Goal: Task Accomplishment & Management: Complete application form

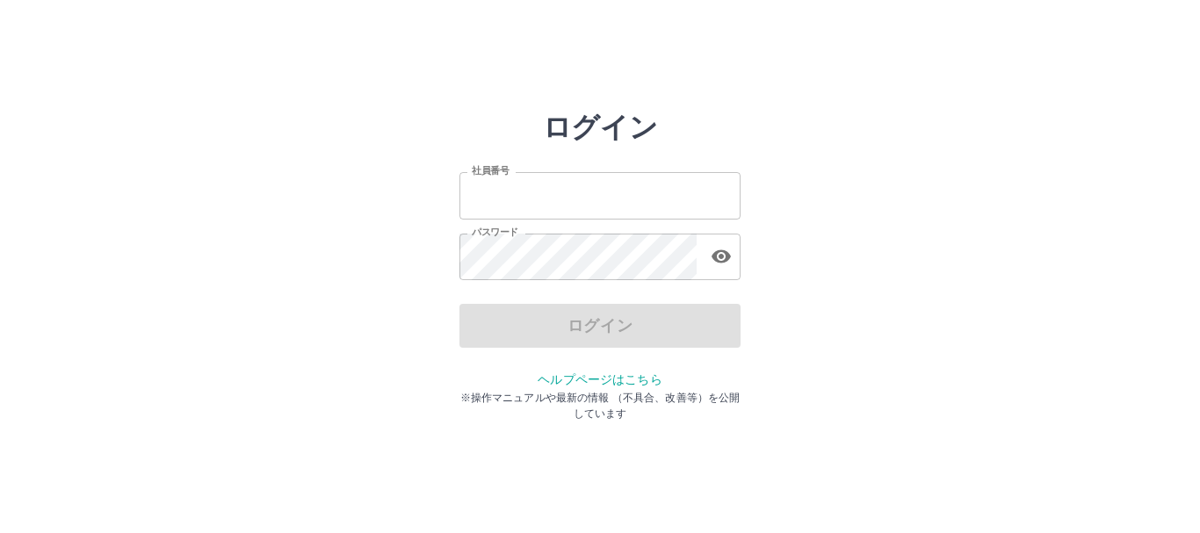
type input "*******"
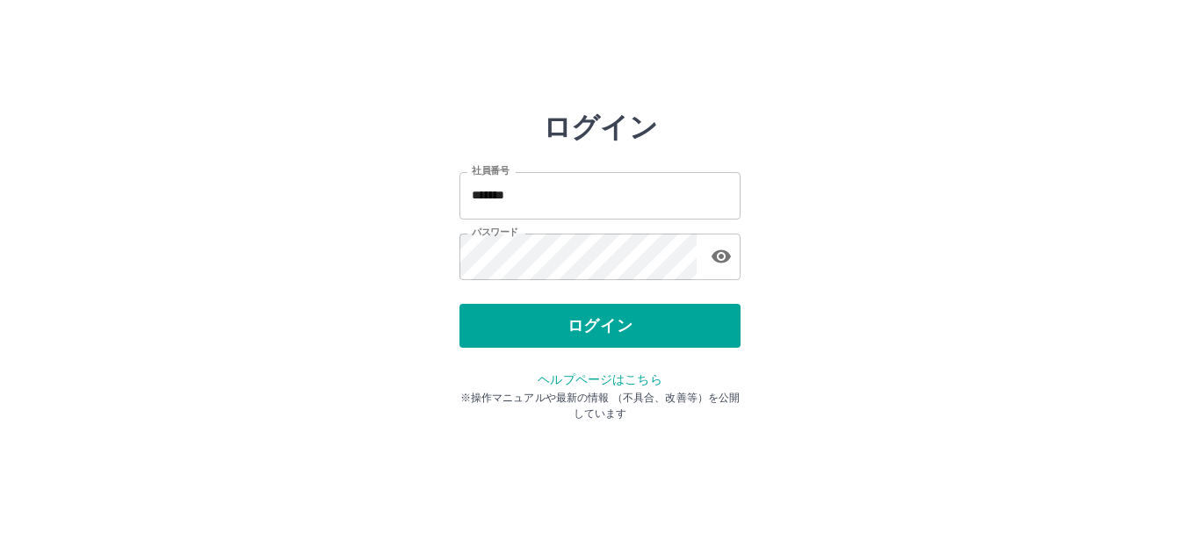
click at [515, 332] on div "ログイン" at bounding box center [599, 326] width 281 height 44
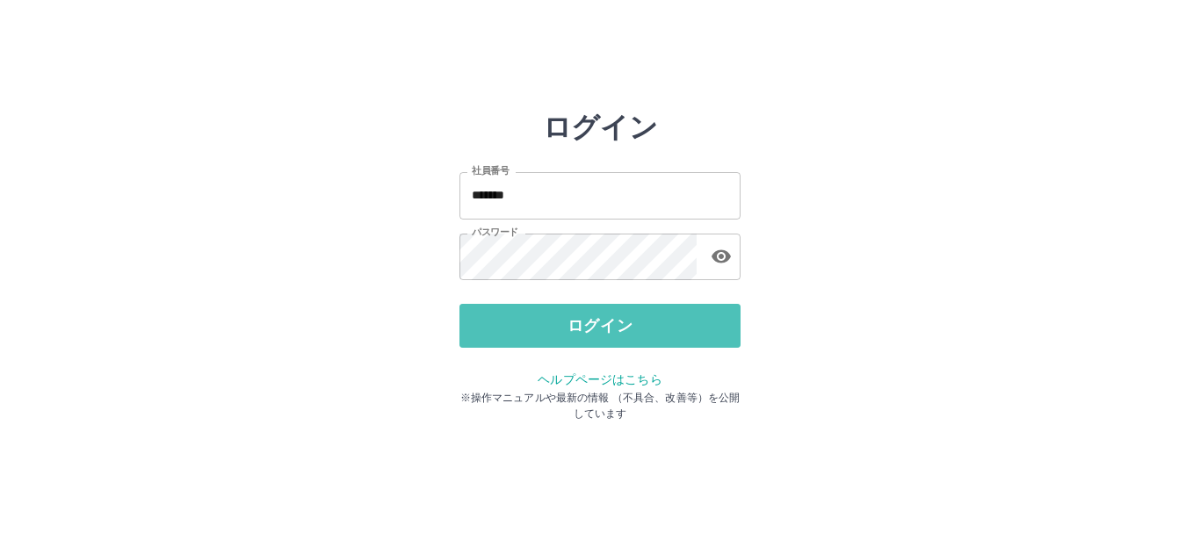
click at [515, 332] on button "ログイン" at bounding box center [599, 326] width 281 height 44
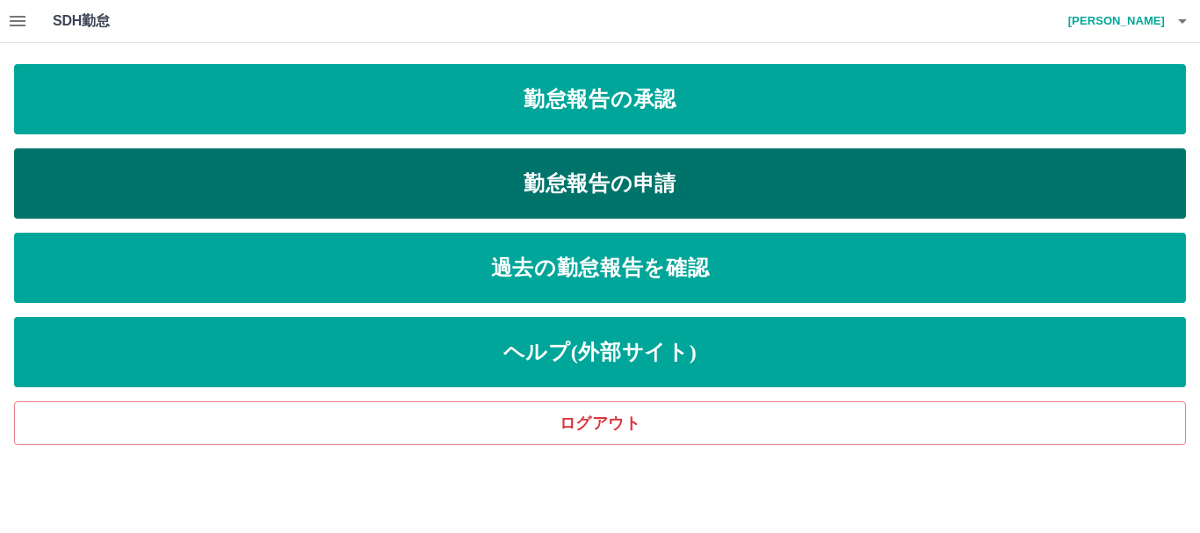
click at [549, 187] on link "勤怠報告の申請" at bounding box center [600, 183] width 1172 height 70
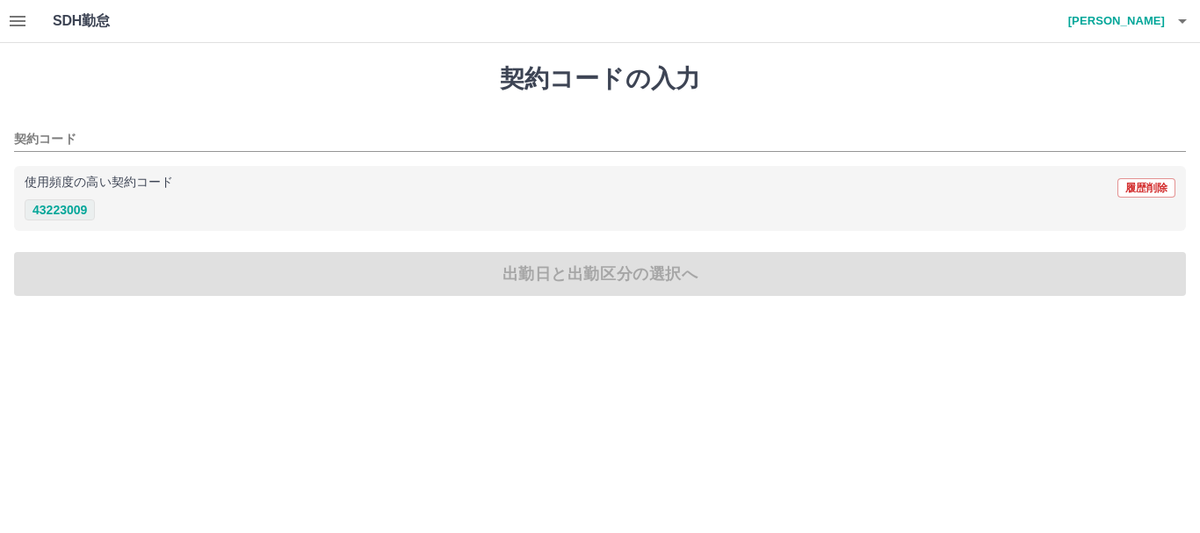
click at [81, 213] on button "43223009" at bounding box center [60, 209] width 70 height 21
type input "********"
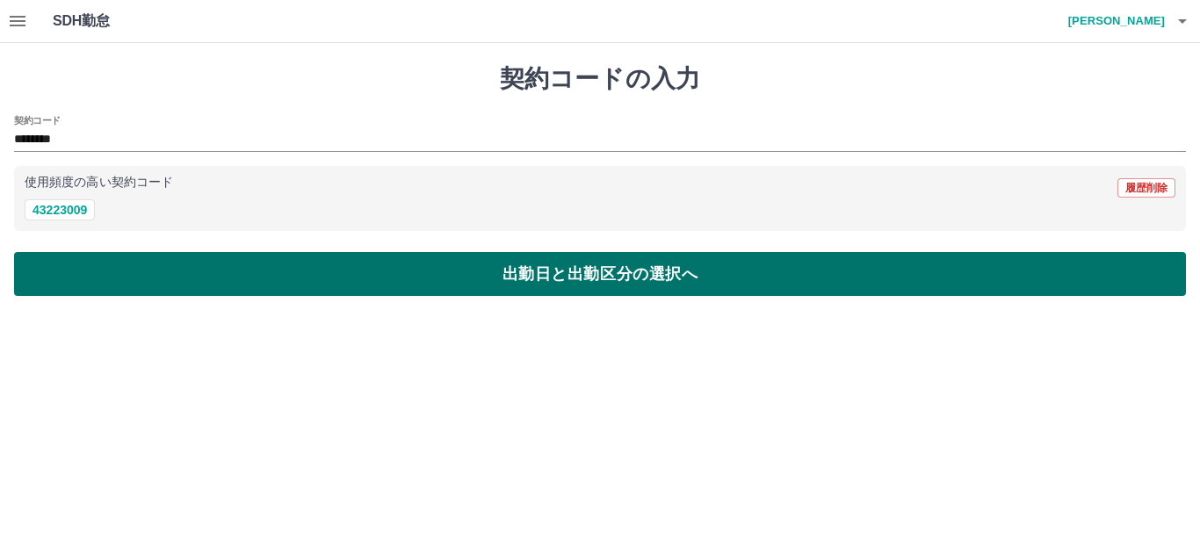
click at [71, 260] on button "出勤日と出勤区分の選択へ" at bounding box center [600, 274] width 1172 height 44
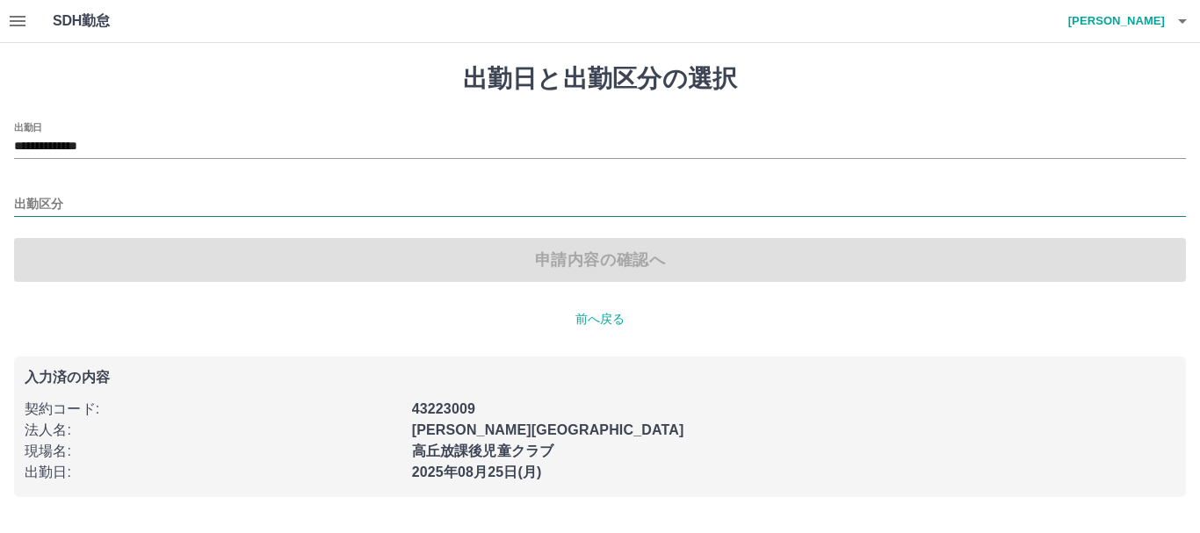
drag, startPoint x: 48, startPoint y: 214, endPoint x: 51, endPoint y: 202, distance: 12.6
click at [51, 202] on div "**********" at bounding box center [600, 202] width 1172 height 160
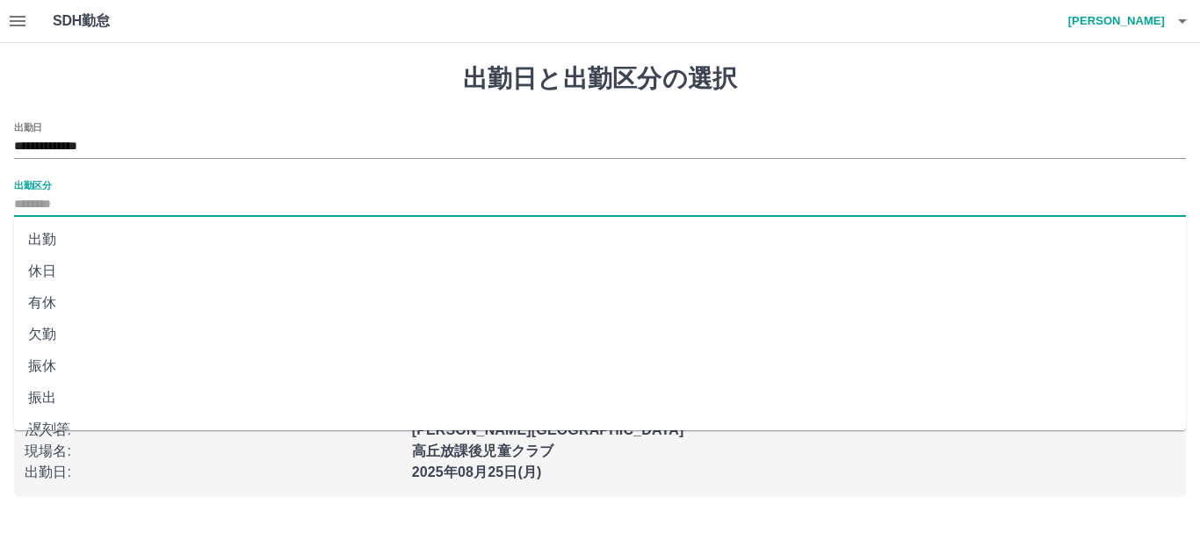
click at [51, 202] on input "出勤区分" at bounding box center [600, 205] width 1172 height 22
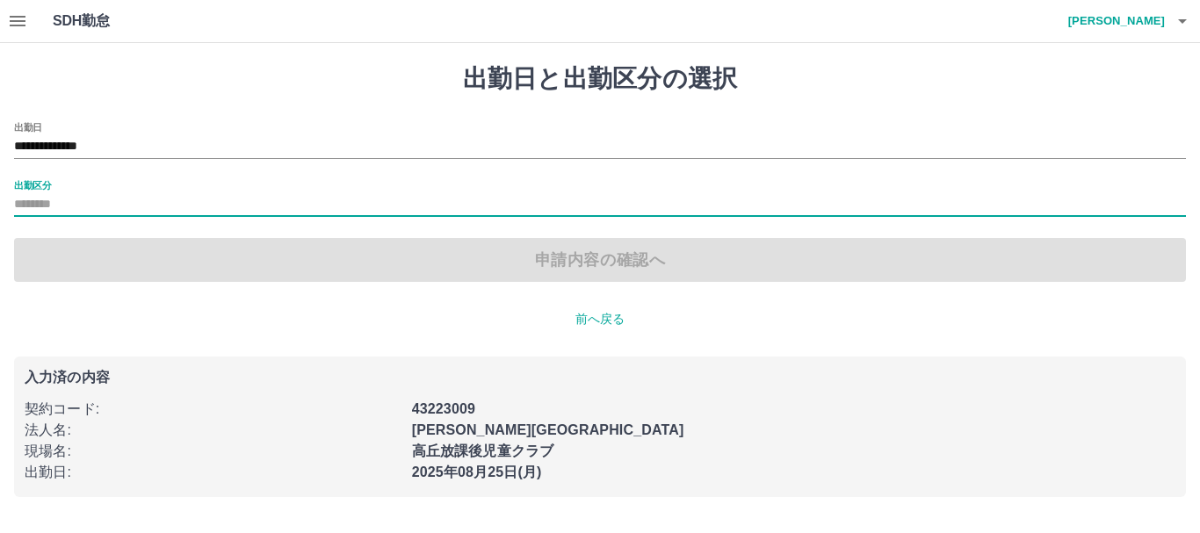
click at [51, 202] on input "出勤区分" at bounding box center [600, 205] width 1172 height 22
click at [19, 183] on label "出勤区分" at bounding box center [32, 184] width 37 height 13
click at [19, 194] on input "出勤区分" at bounding box center [600, 205] width 1172 height 22
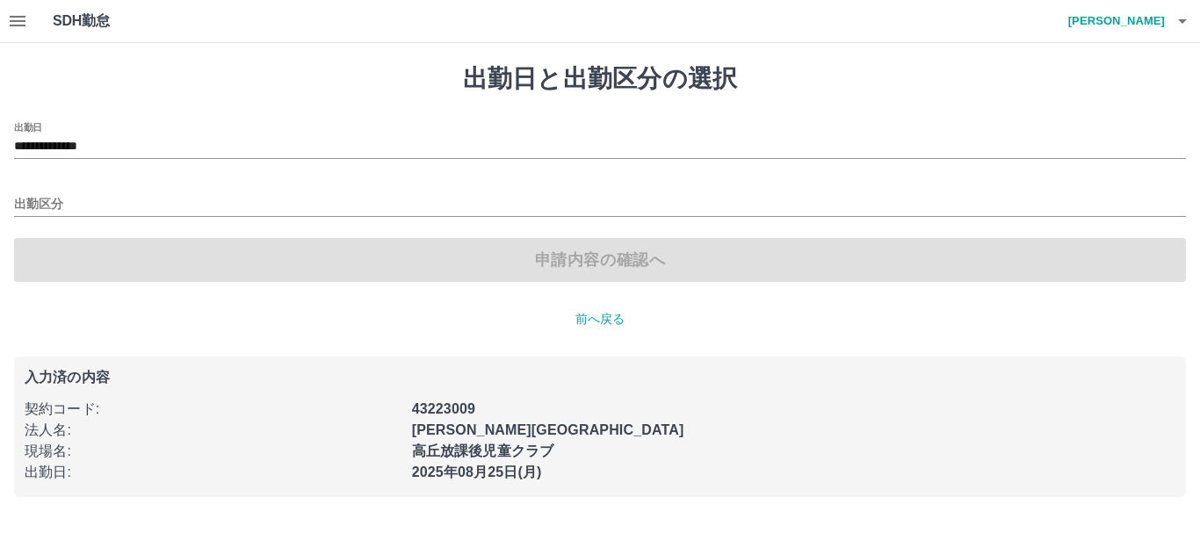
click at [95, 255] on div "申請内容の確認へ" at bounding box center [600, 260] width 1172 height 44
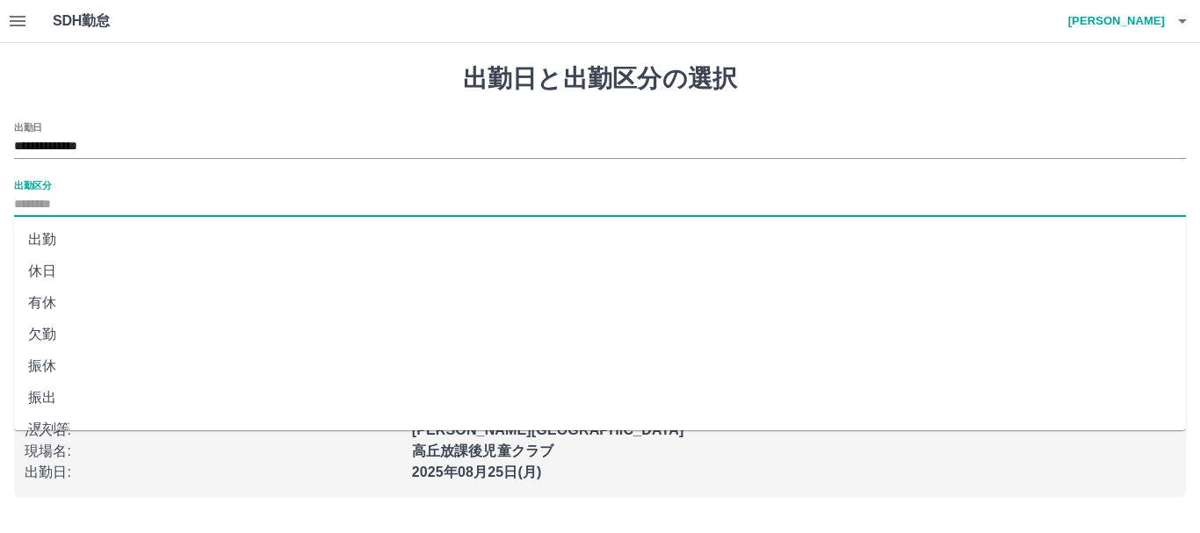
click at [64, 208] on input "出勤区分" at bounding box center [600, 205] width 1172 height 22
click at [36, 234] on li "出勤" at bounding box center [600, 240] width 1172 height 32
type input "**"
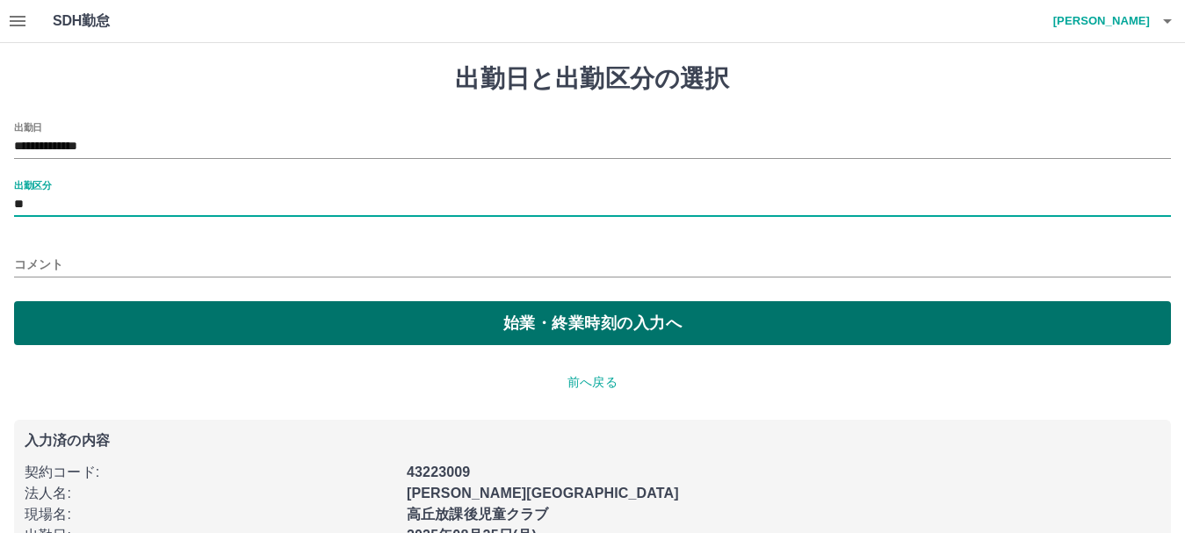
click at [192, 333] on button "始業・終業時刻の入力へ" at bounding box center [592, 323] width 1157 height 44
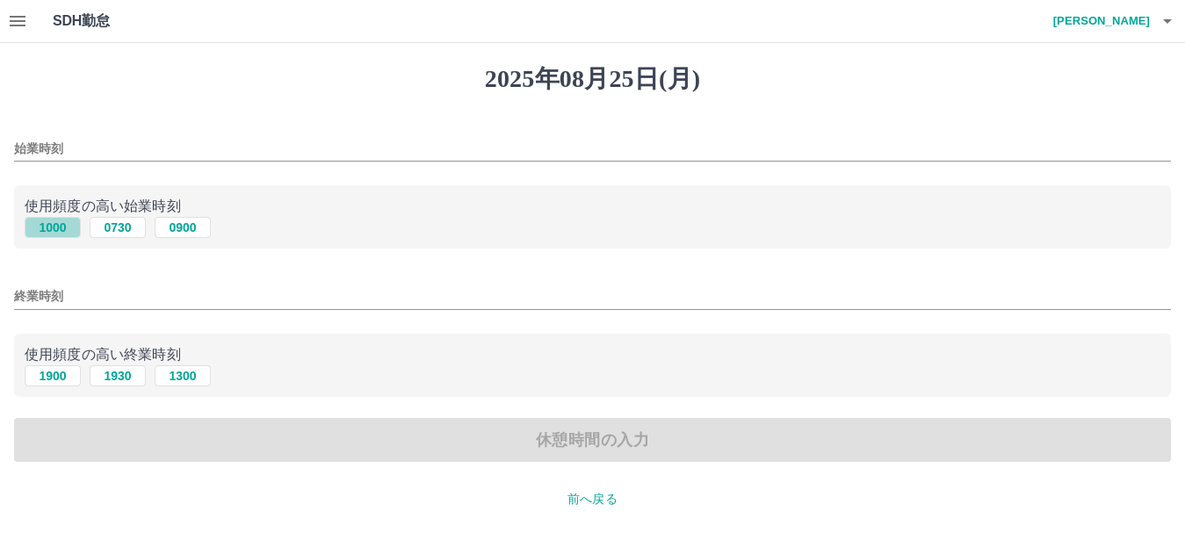
click at [61, 232] on button "1000" at bounding box center [53, 227] width 56 height 21
type input "****"
click at [64, 292] on input "終業時刻" at bounding box center [592, 296] width 1157 height 25
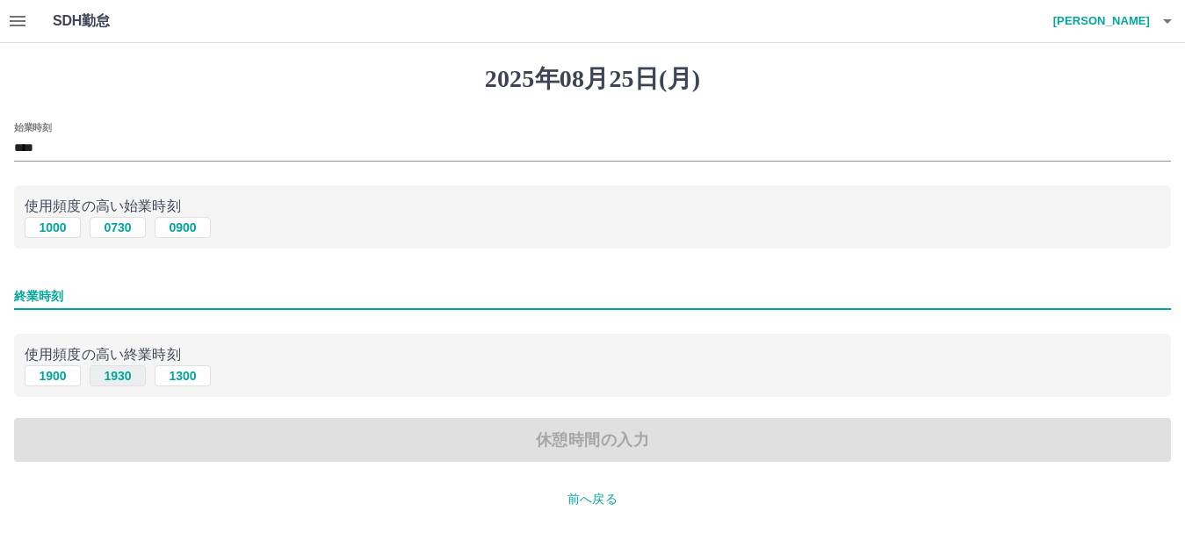
type input "****"
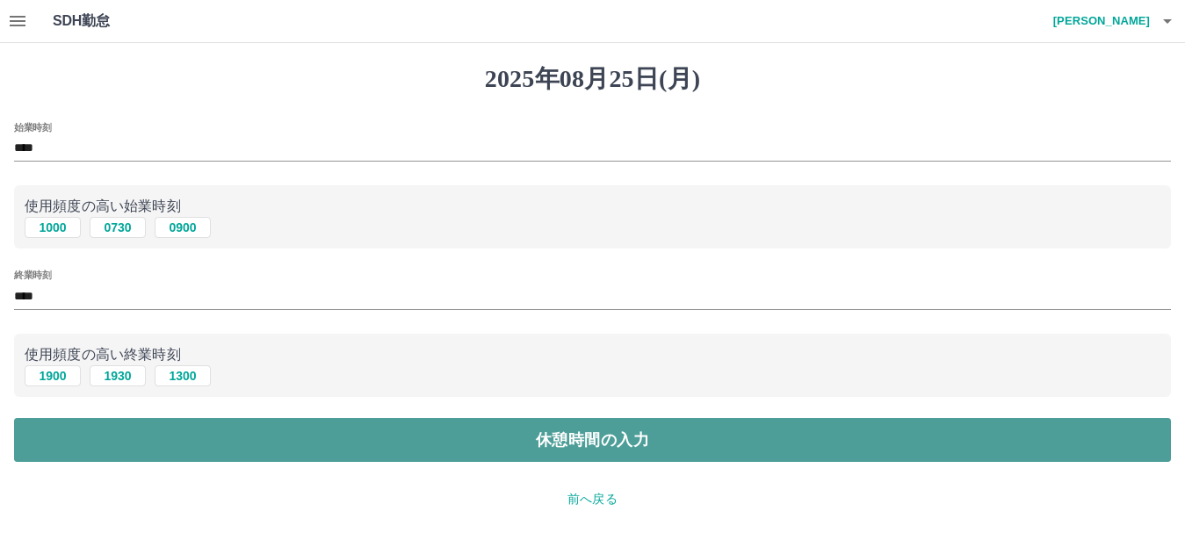
click at [289, 445] on button "休憩時間の入力" at bounding box center [592, 440] width 1157 height 44
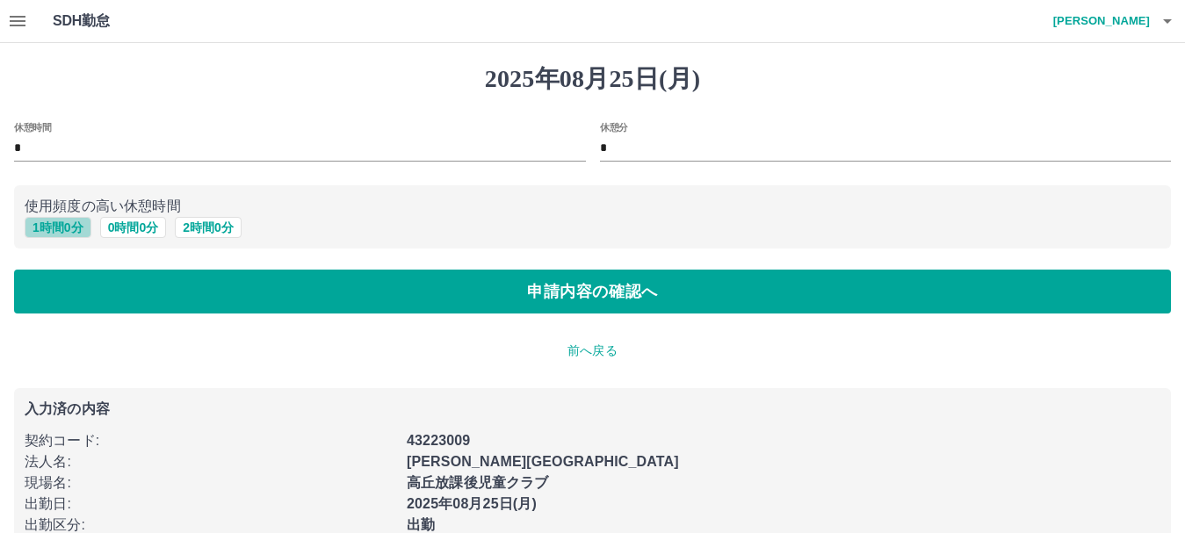
click at [53, 229] on button "1 時間 0 分" at bounding box center [58, 227] width 67 height 21
type input "*"
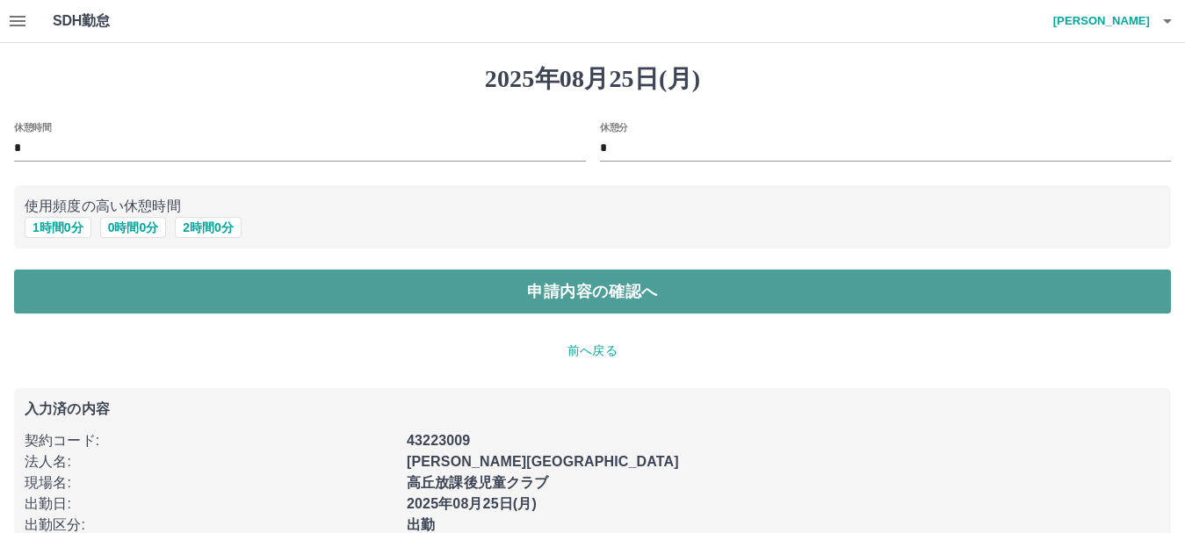
click at [192, 293] on button "申請内容の確認へ" at bounding box center [592, 292] width 1157 height 44
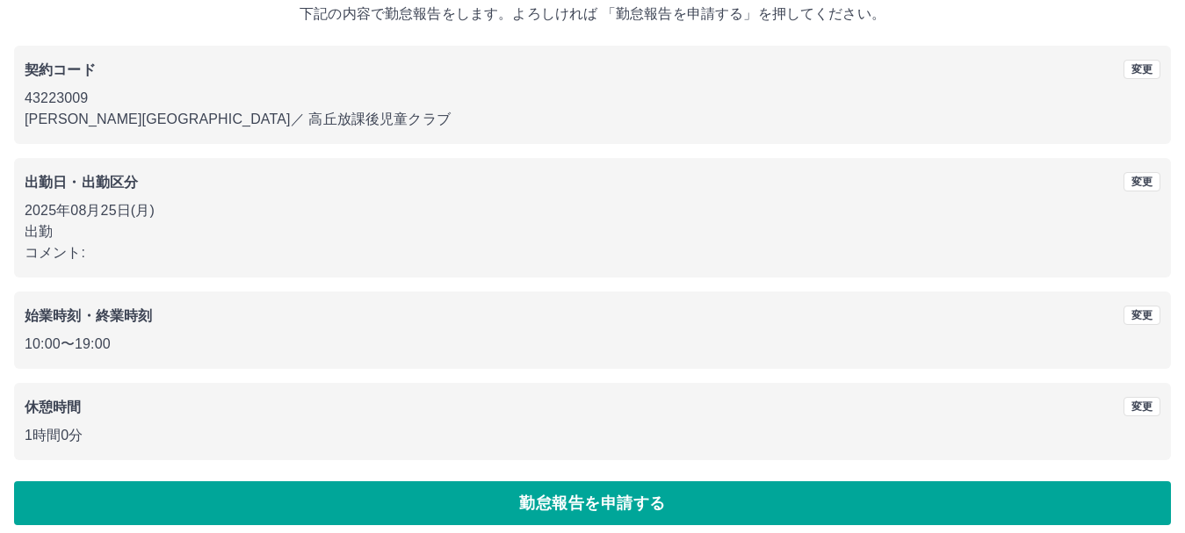
scroll to position [125, 0]
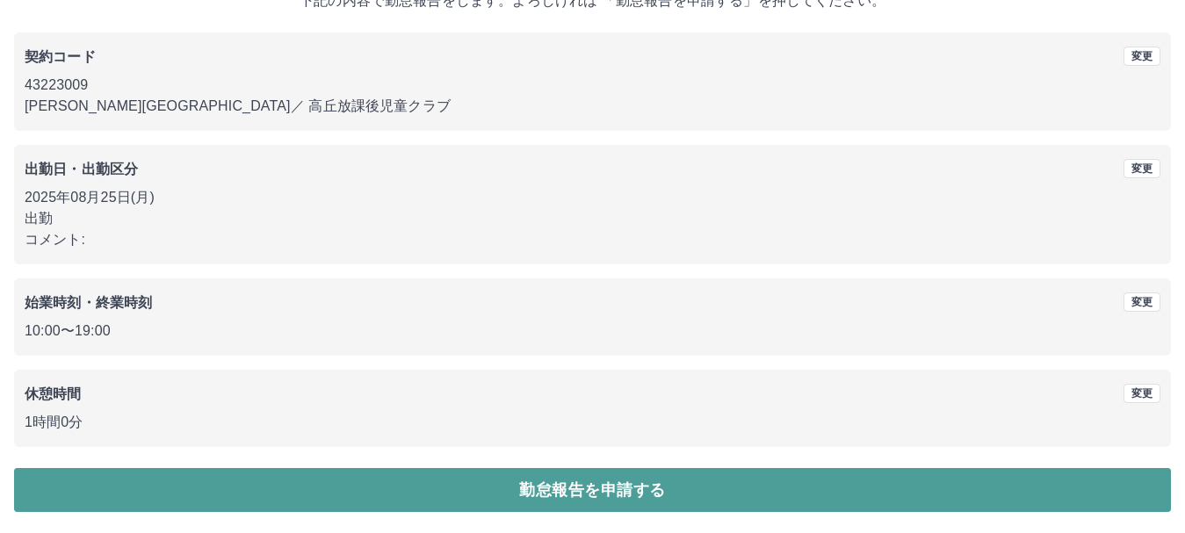
click at [316, 495] on button "勤怠報告を申請する" at bounding box center [592, 490] width 1157 height 44
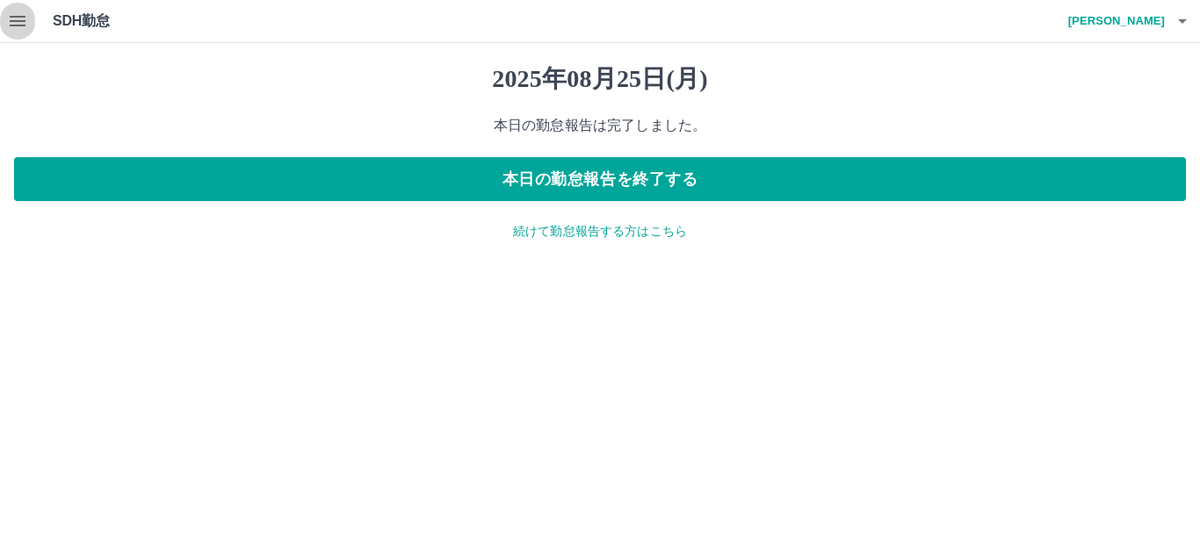
click at [19, 18] on icon "button" at bounding box center [18, 21] width 16 height 11
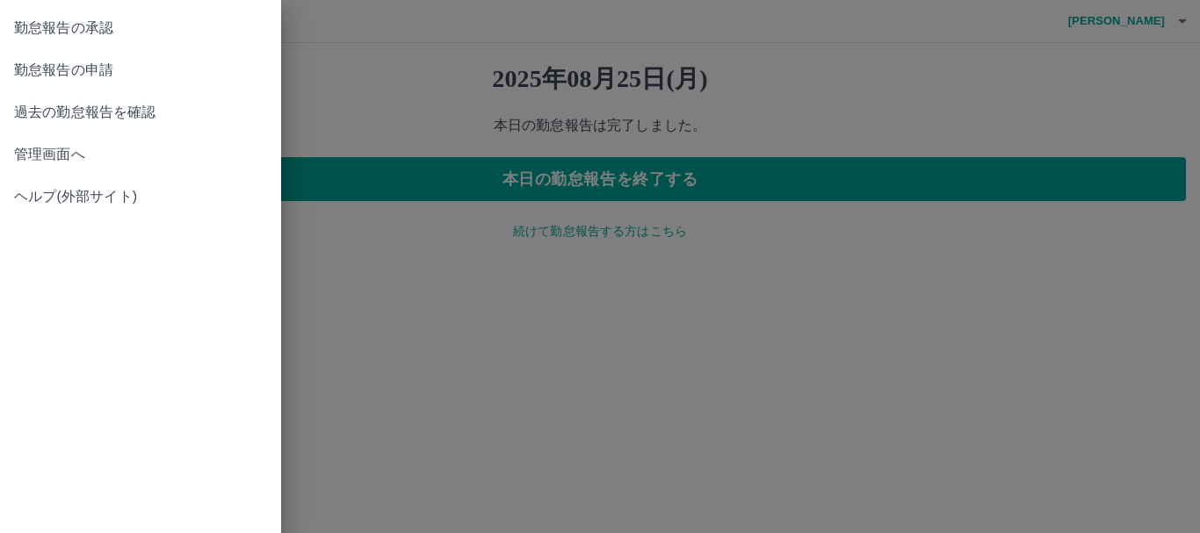
click at [67, 30] on span "勤怠報告の承認" at bounding box center [140, 28] width 253 height 21
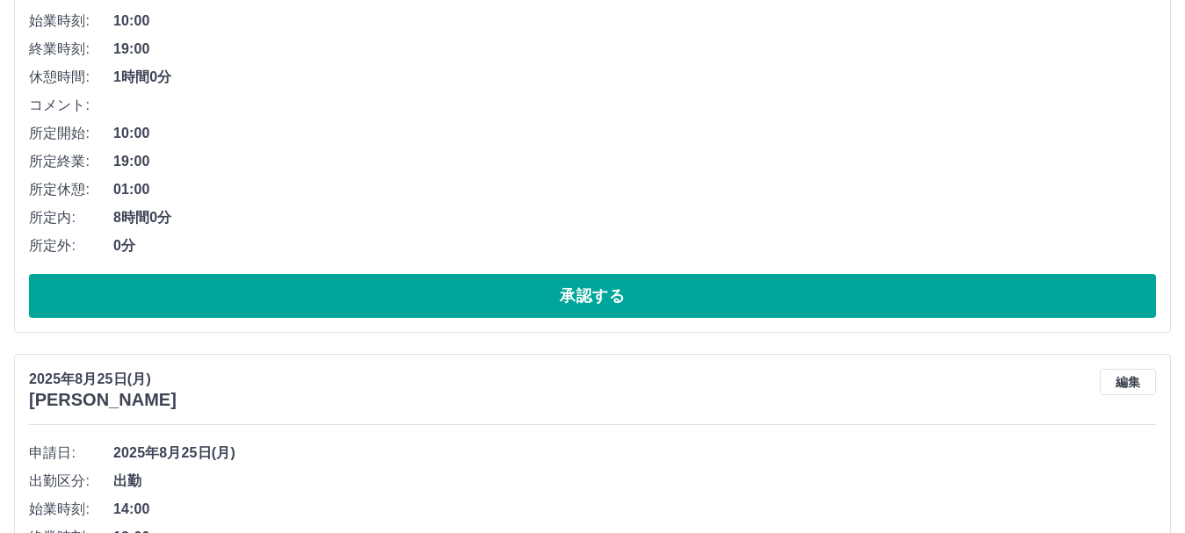
scroll to position [351, 0]
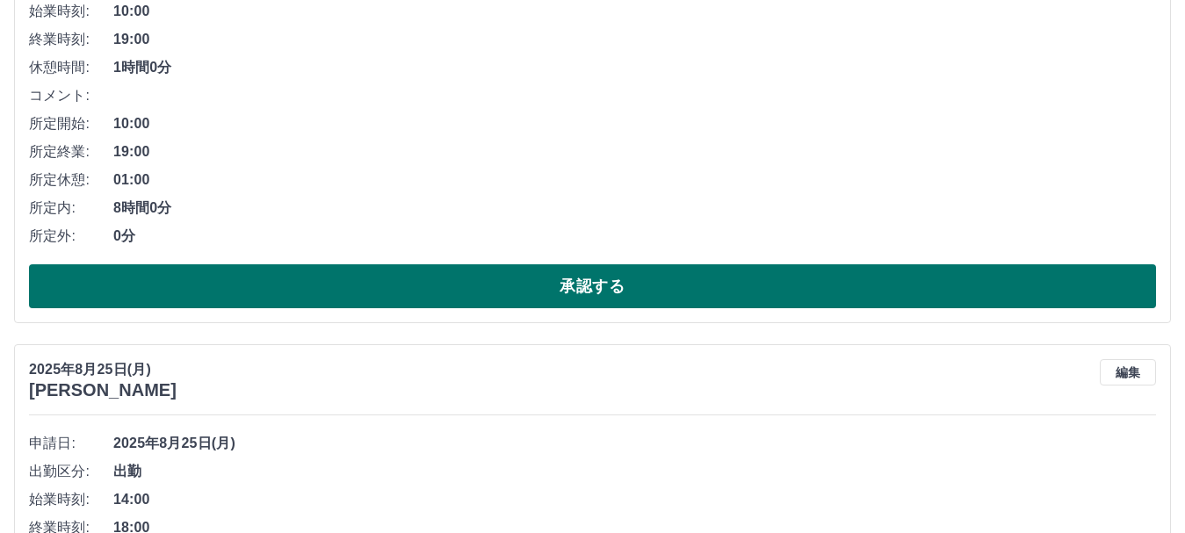
click at [322, 284] on button "承認する" at bounding box center [592, 286] width 1127 height 44
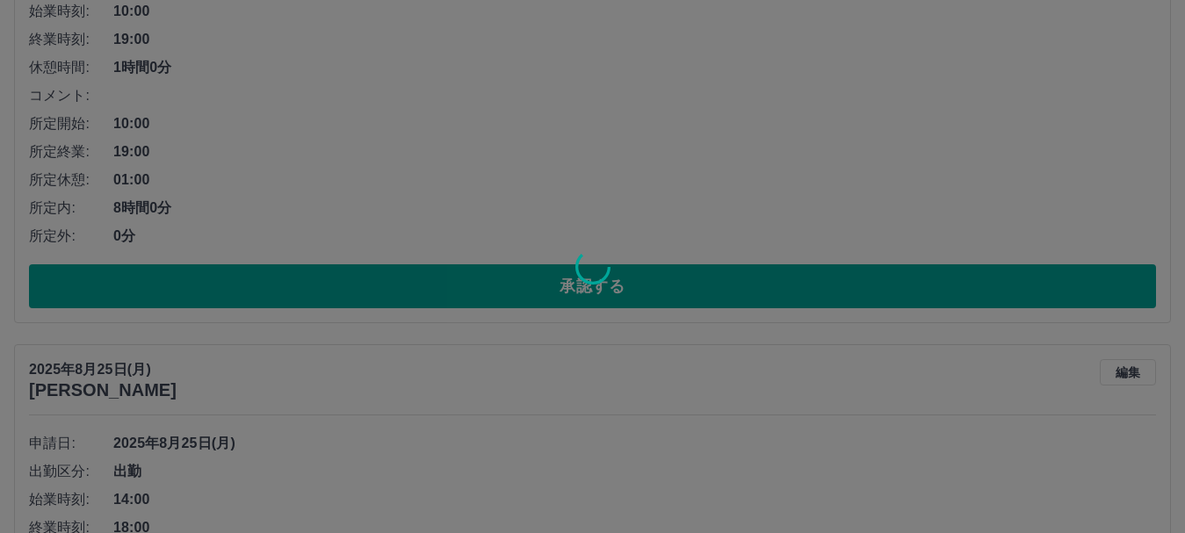
scroll to position [0, 0]
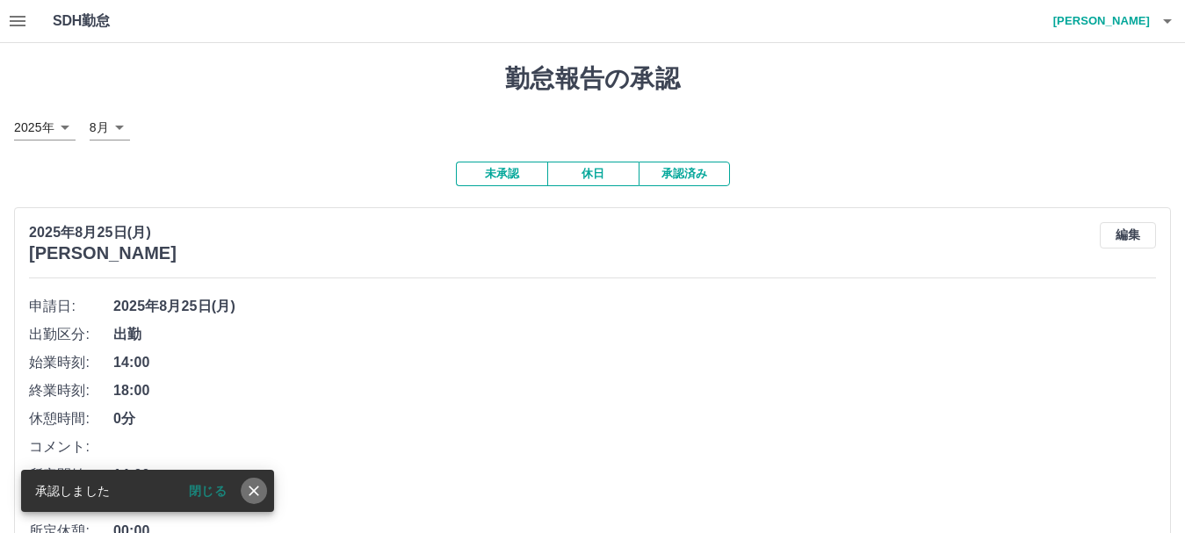
click at [253, 484] on icon "close" at bounding box center [254, 491] width 18 height 18
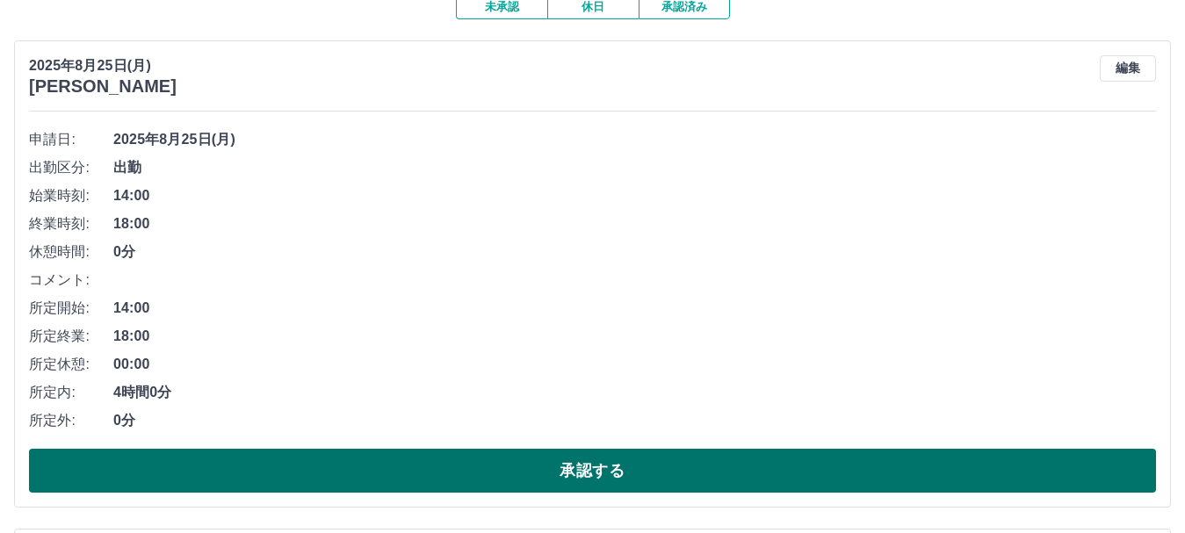
scroll to position [176, 0]
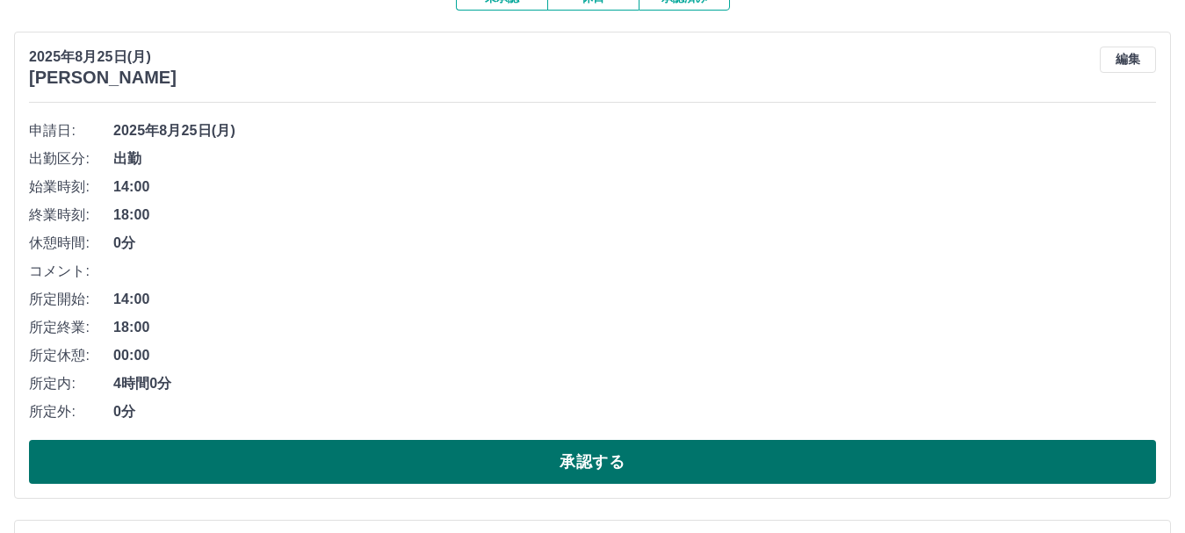
click at [423, 471] on button "承認する" at bounding box center [592, 462] width 1127 height 44
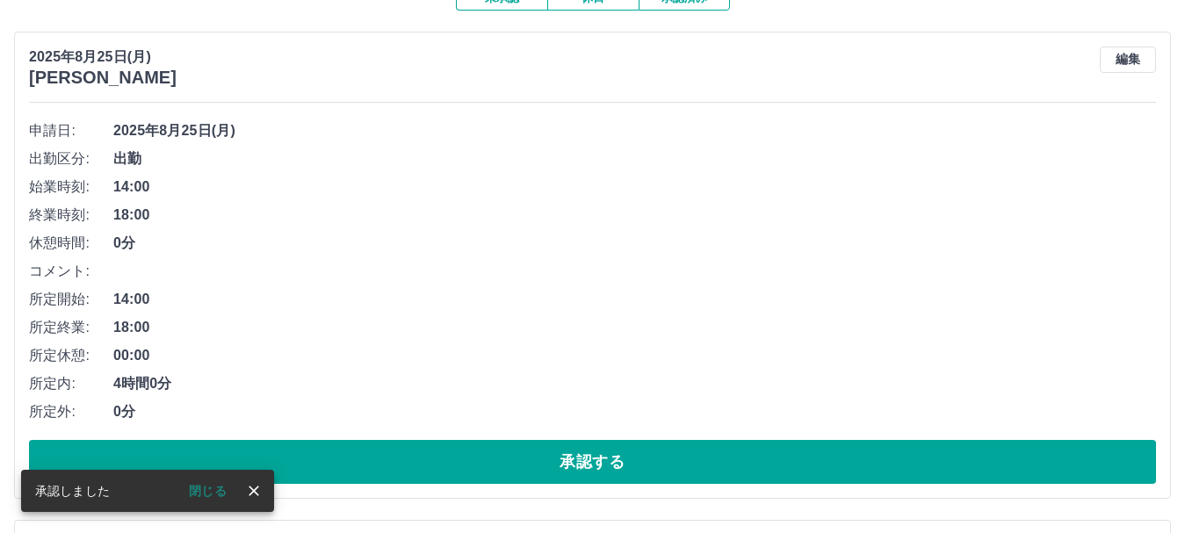
click at [261, 502] on button "close" at bounding box center [254, 491] width 26 height 26
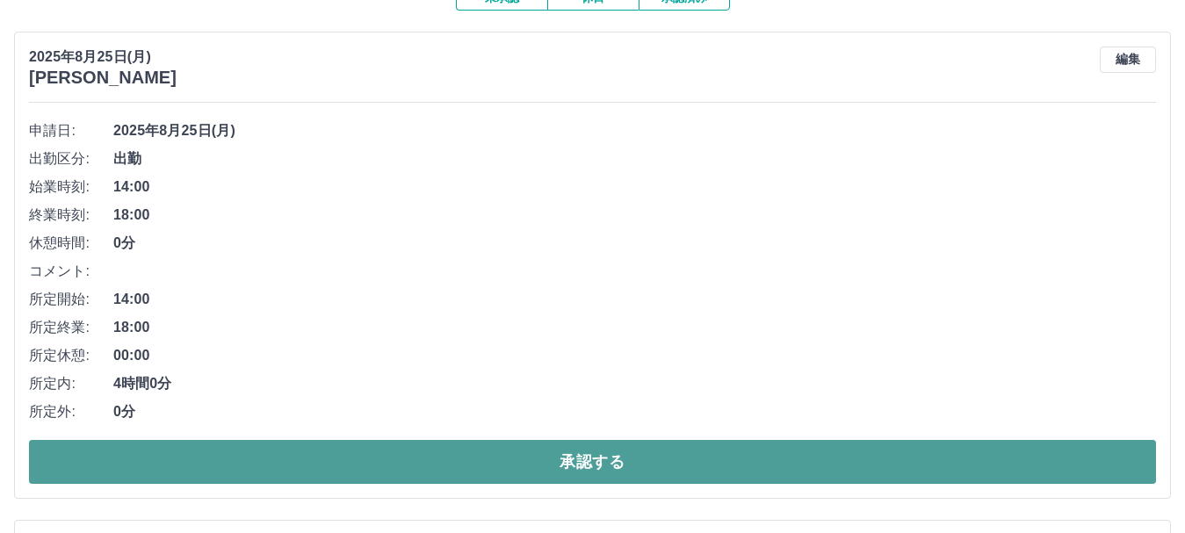
click at [269, 476] on button "承認する" at bounding box center [592, 462] width 1127 height 44
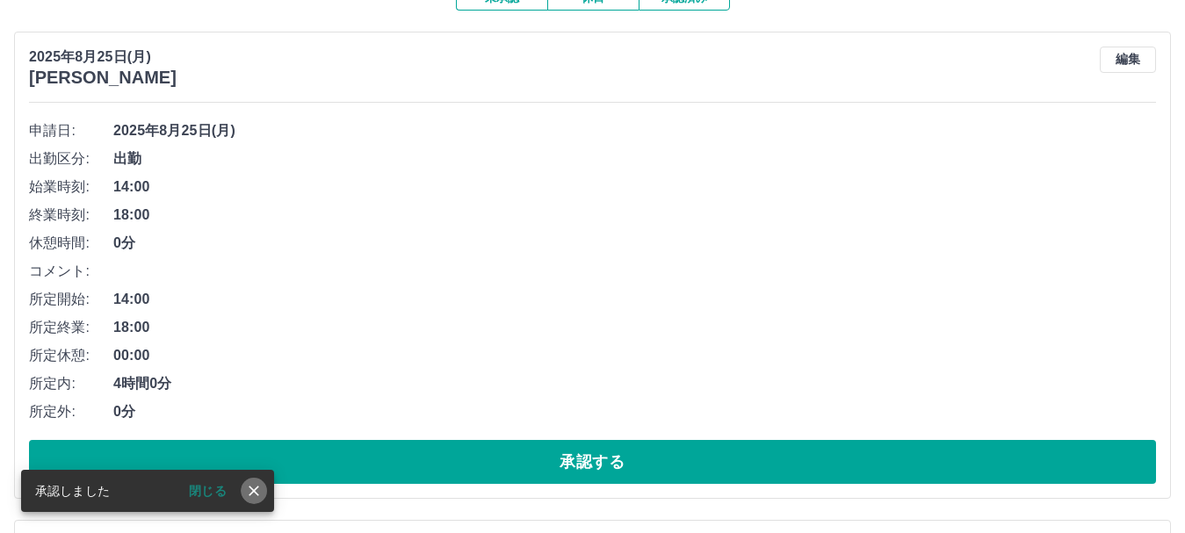
click at [249, 495] on icon "close" at bounding box center [254, 491] width 18 height 18
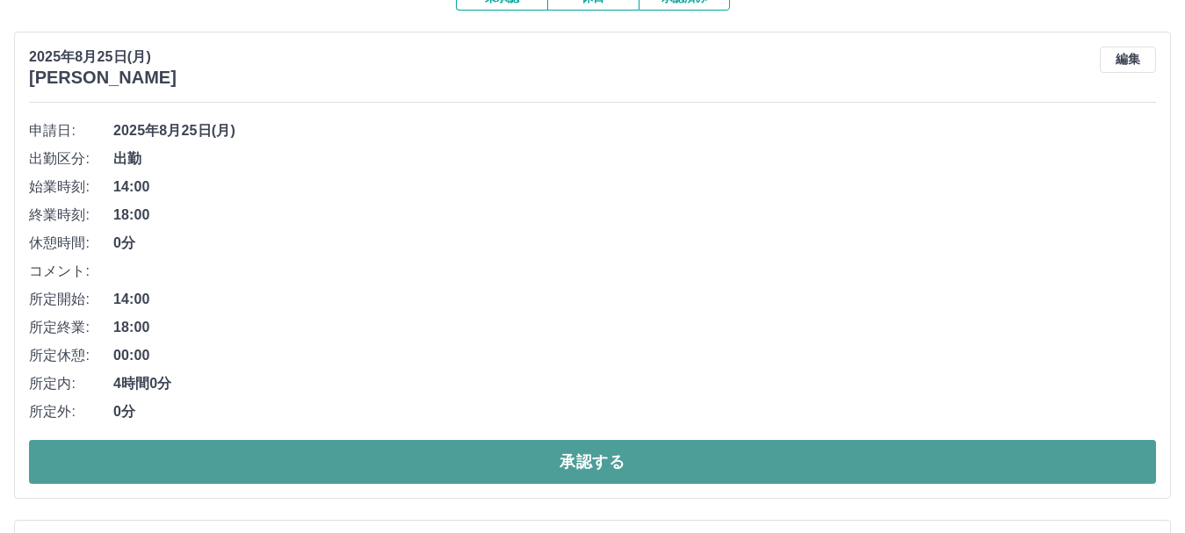
click at [251, 466] on button "承認する" at bounding box center [592, 462] width 1127 height 44
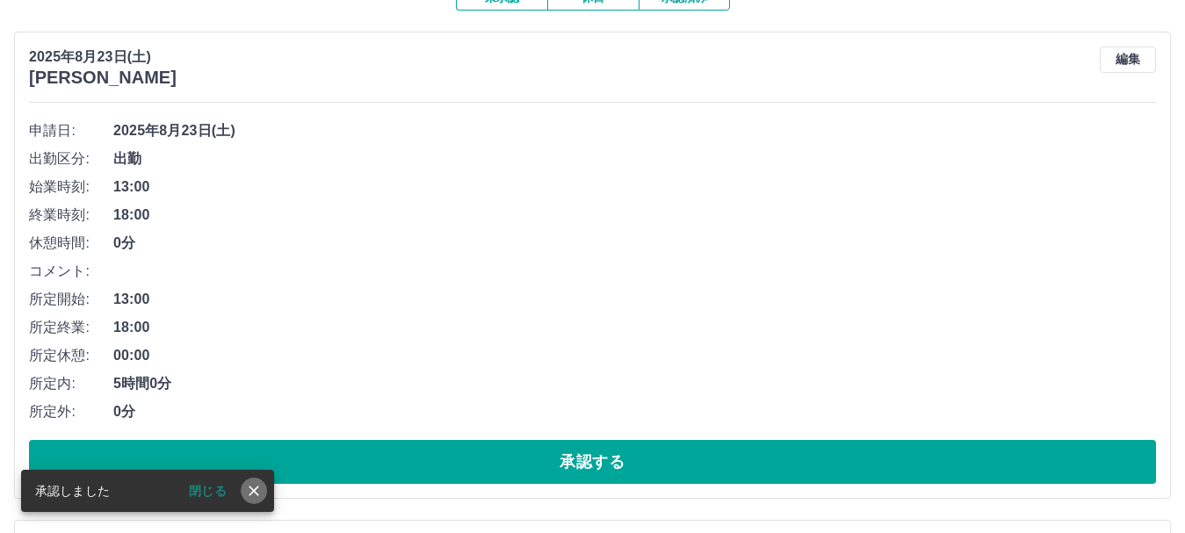
click at [251, 489] on icon "close" at bounding box center [254, 491] width 11 height 11
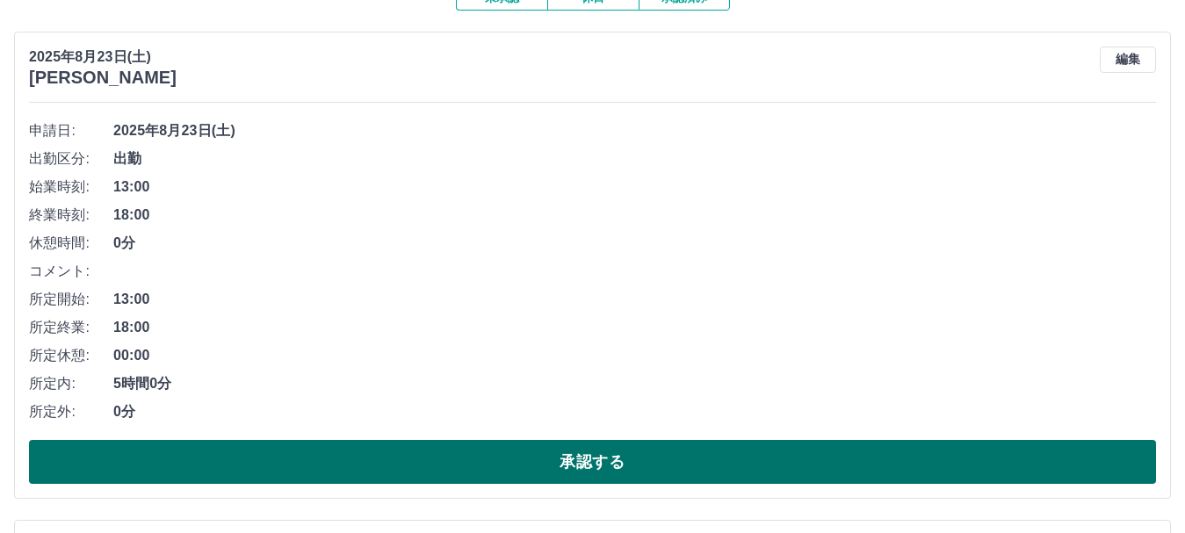
click at [257, 463] on button "承認する" at bounding box center [592, 462] width 1127 height 44
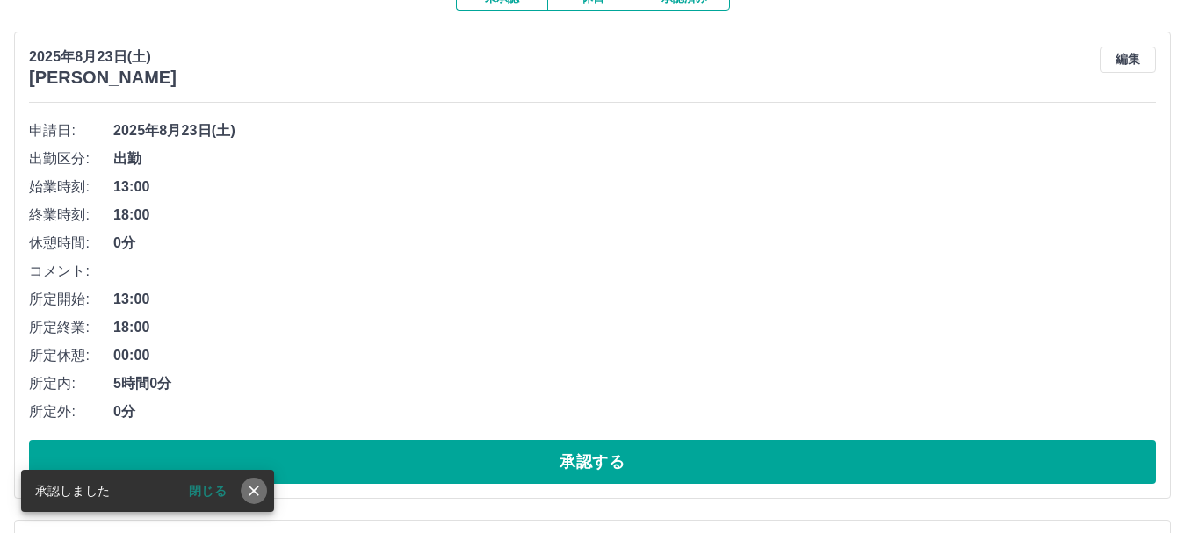
click at [249, 485] on icon "close" at bounding box center [254, 491] width 18 height 18
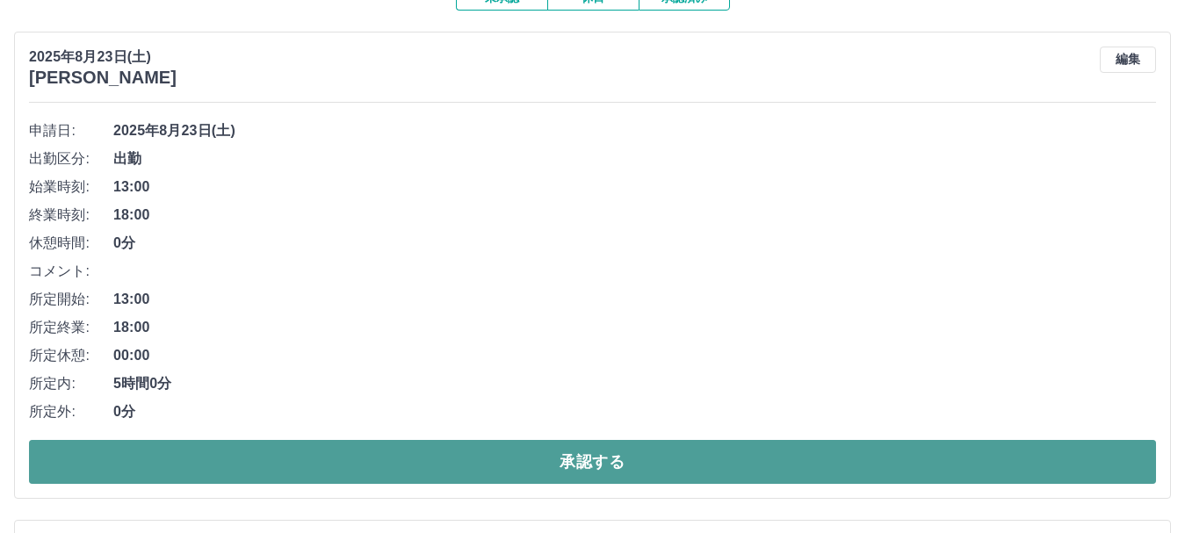
click at [242, 464] on button "承認する" at bounding box center [592, 462] width 1127 height 44
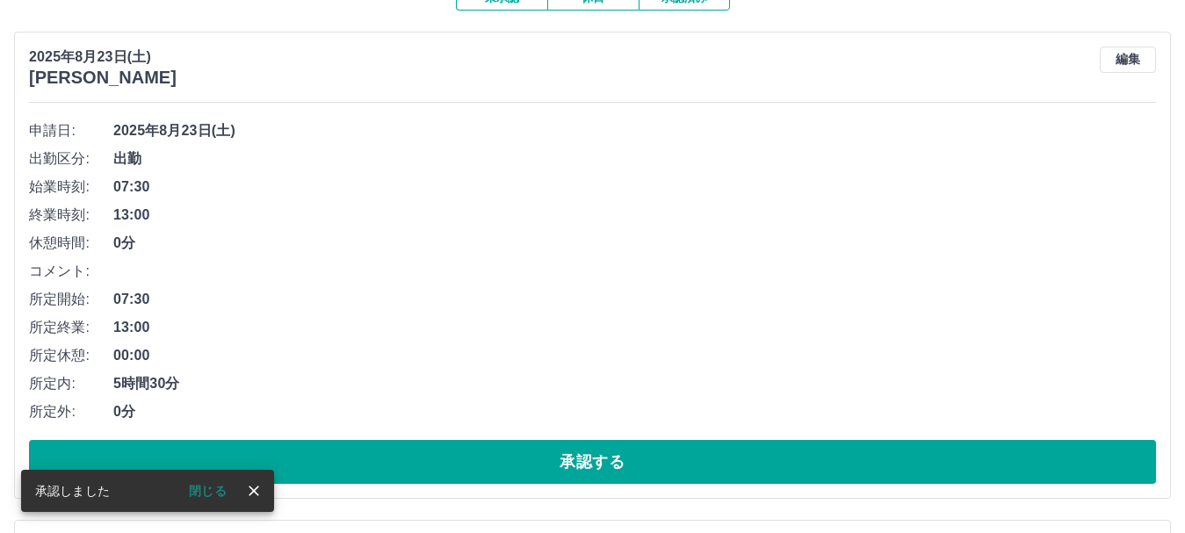
click at [247, 483] on icon "close" at bounding box center [254, 491] width 18 height 18
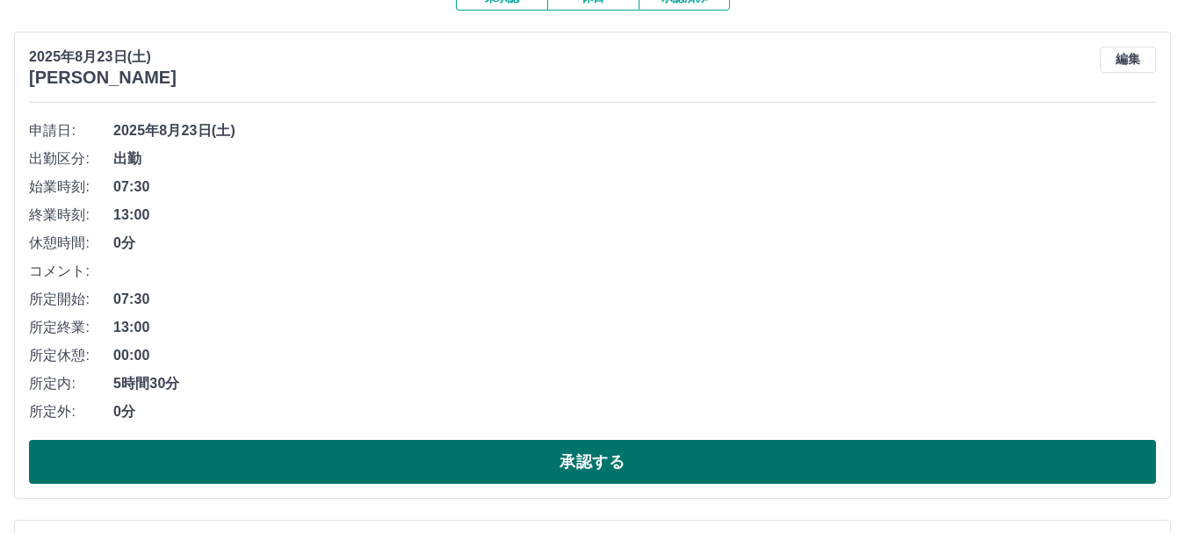
click at [246, 466] on button "承認する" at bounding box center [592, 462] width 1127 height 44
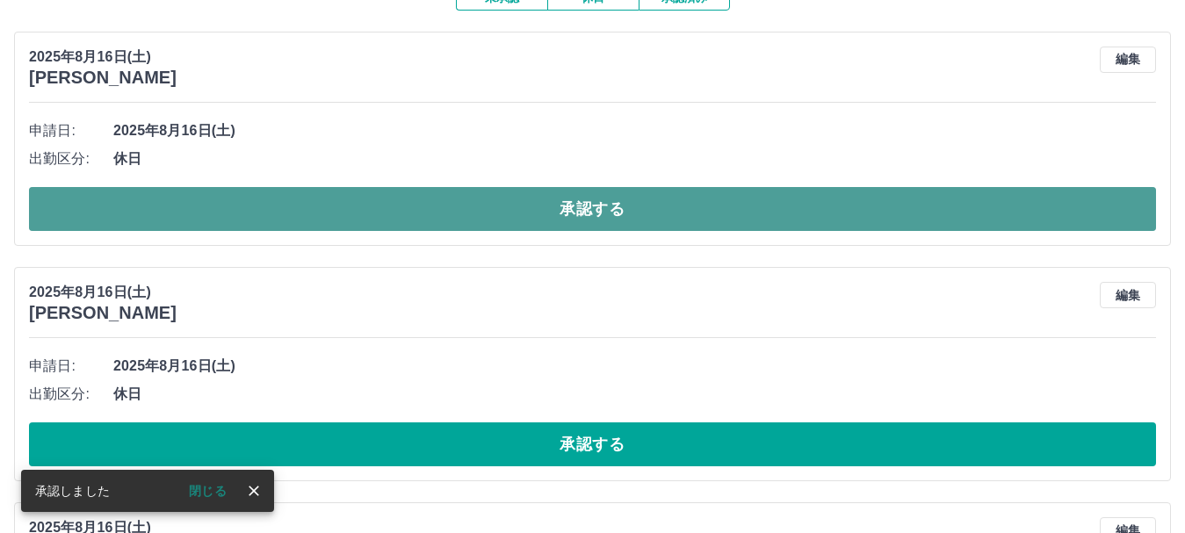
click at [270, 217] on button "承認する" at bounding box center [592, 209] width 1127 height 44
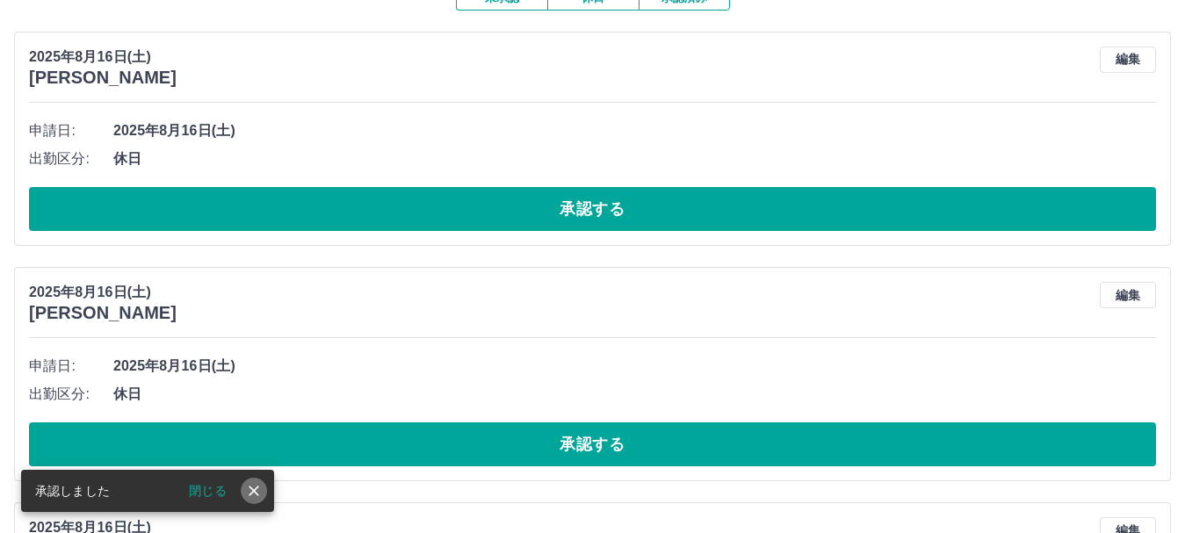
click at [254, 495] on icon "close" at bounding box center [254, 491] width 18 height 18
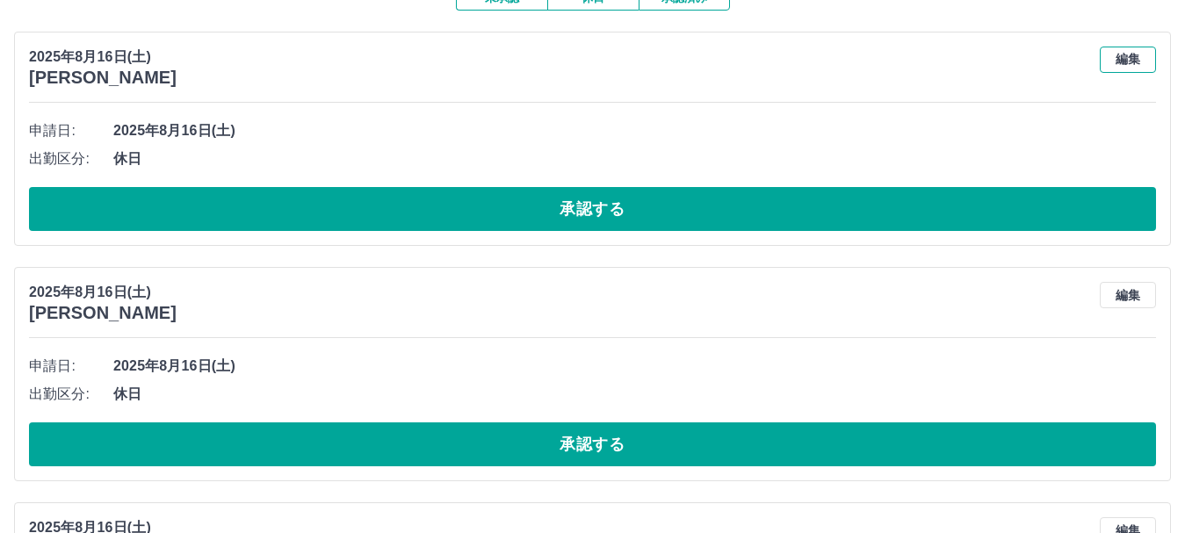
click at [1121, 58] on button "編集" at bounding box center [1128, 60] width 56 height 26
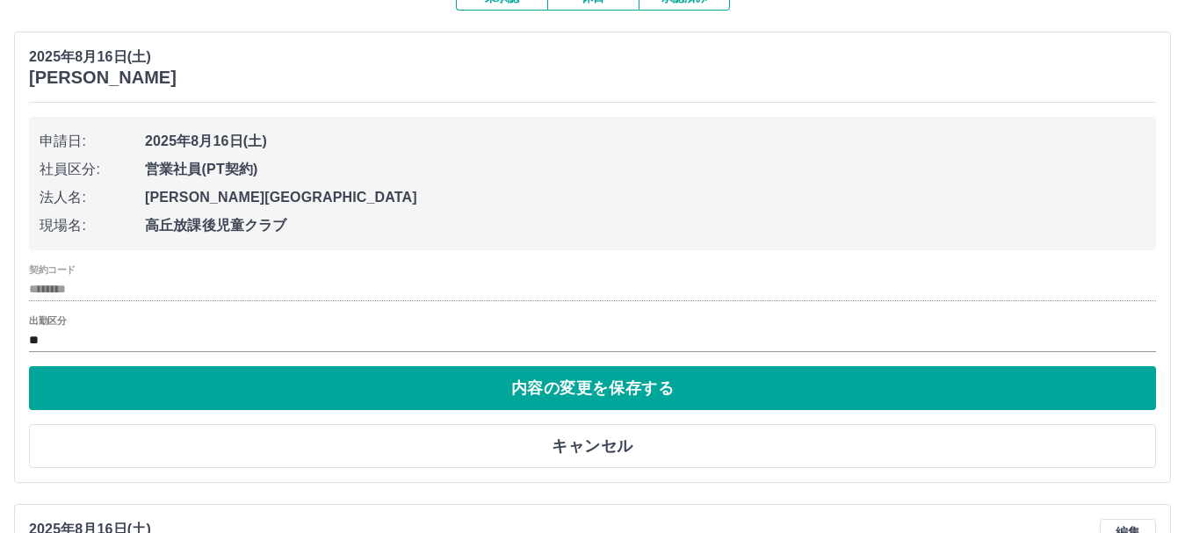
click at [47, 324] on label "出勤区分" at bounding box center [47, 320] width 37 height 13
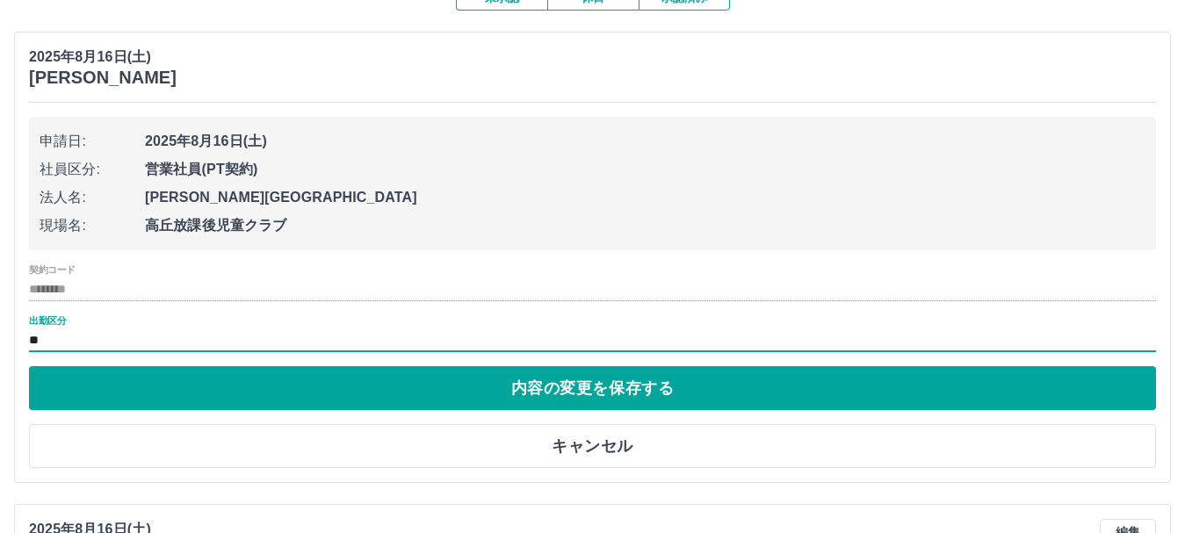
click at [40, 347] on input "**" at bounding box center [592, 340] width 1127 height 22
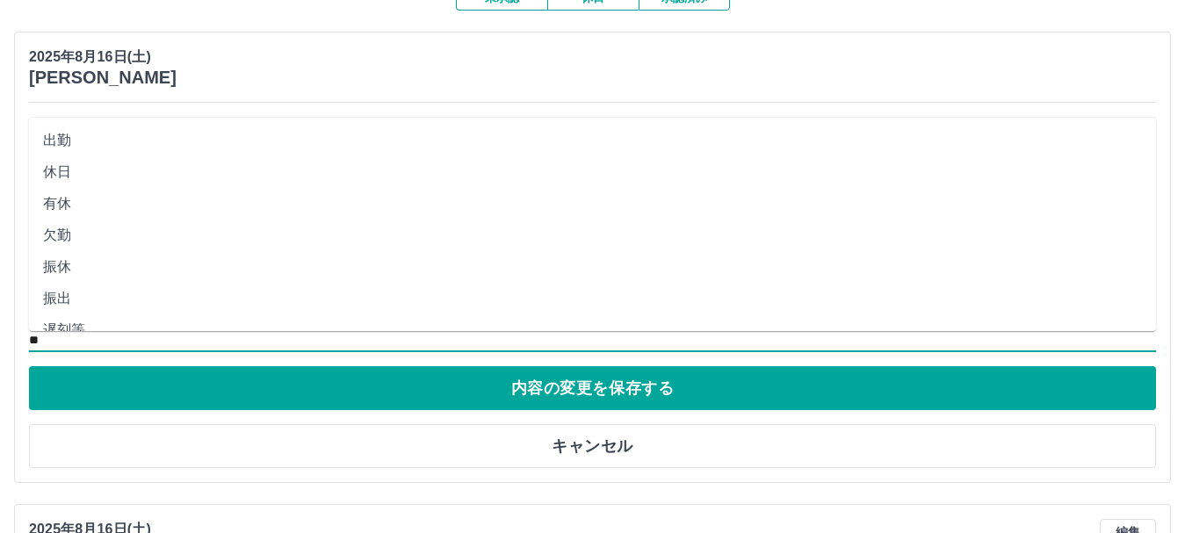
click at [74, 143] on li "出勤" at bounding box center [592, 141] width 1127 height 32
type input "**"
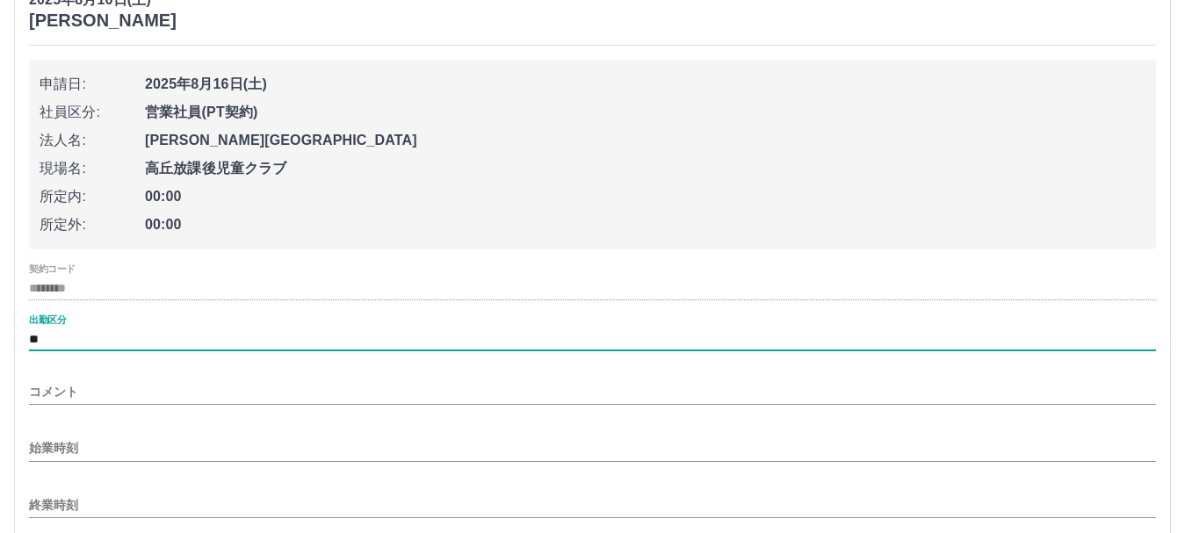
scroll to position [264, 0]
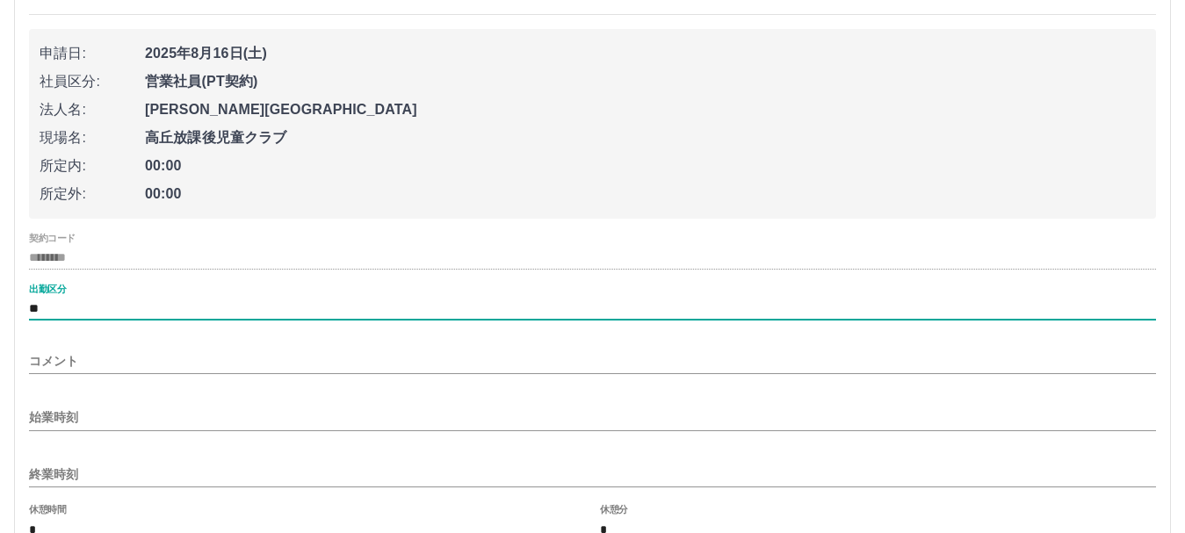
click at [84, 410] on input "始業時刻" at bounding box center [592, 417] width 1127 height 25
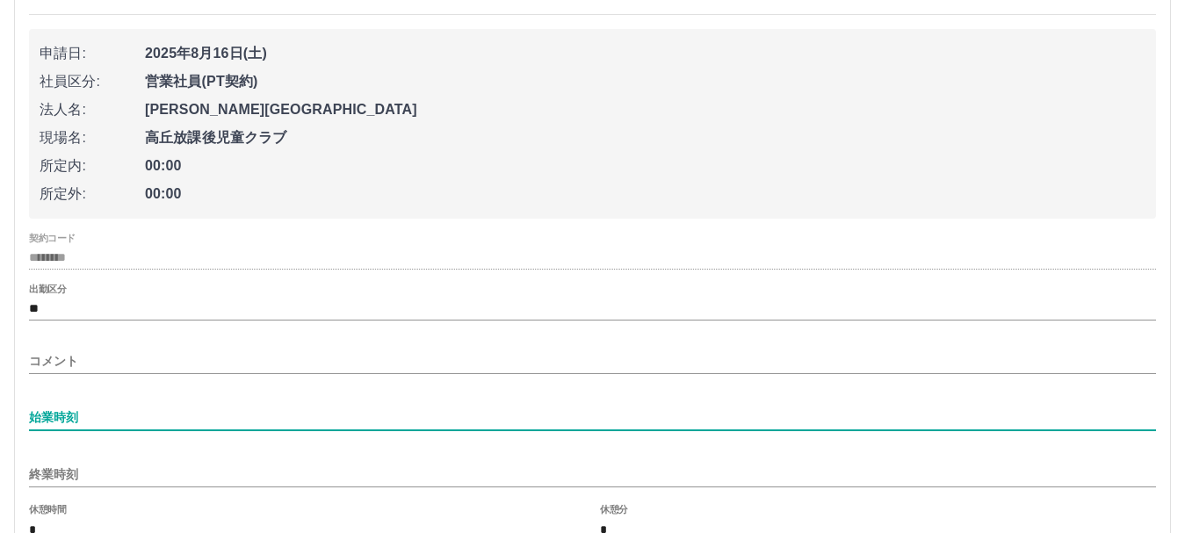
click at [69, 416] on input "始業時刻" at bounding box center [592, 417] width 1127 height 25
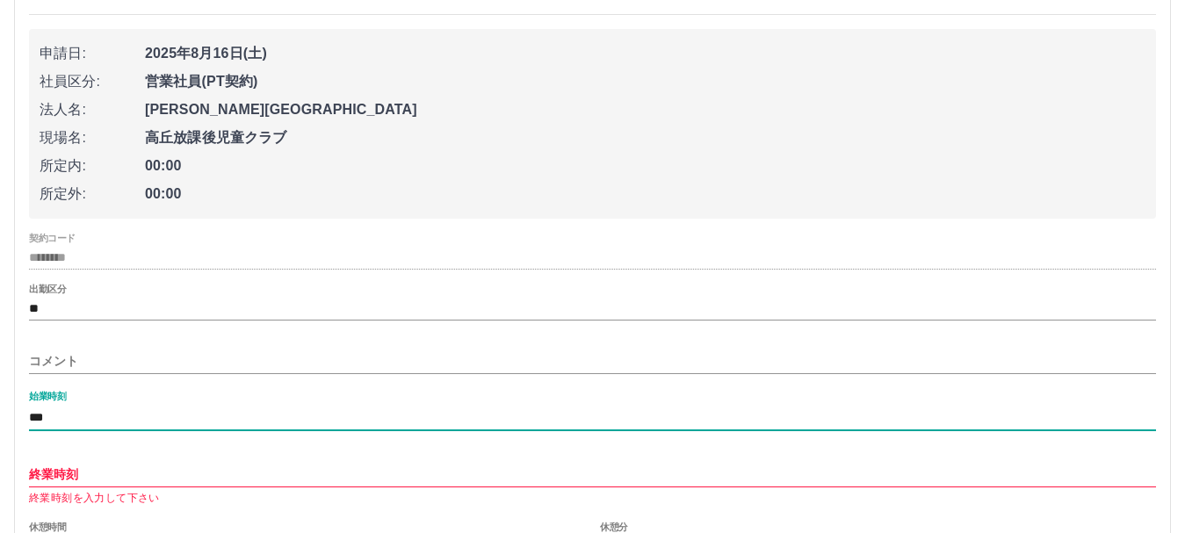
type input "***"
click at [54, 468] on input "終業時刻" at bounding box center [592, 474] width 1127 height 25
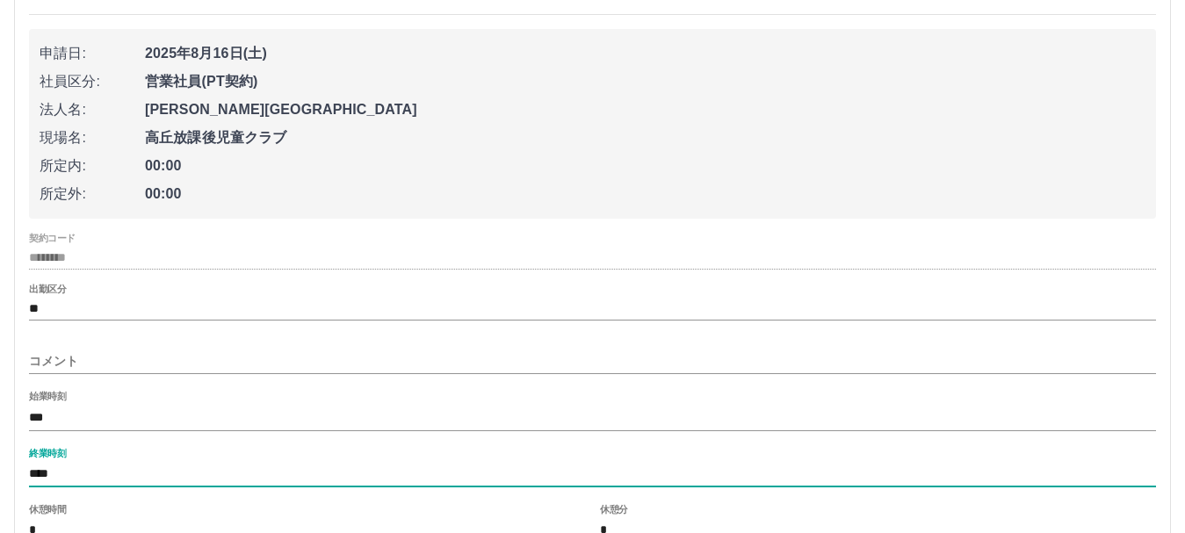
type input "****"
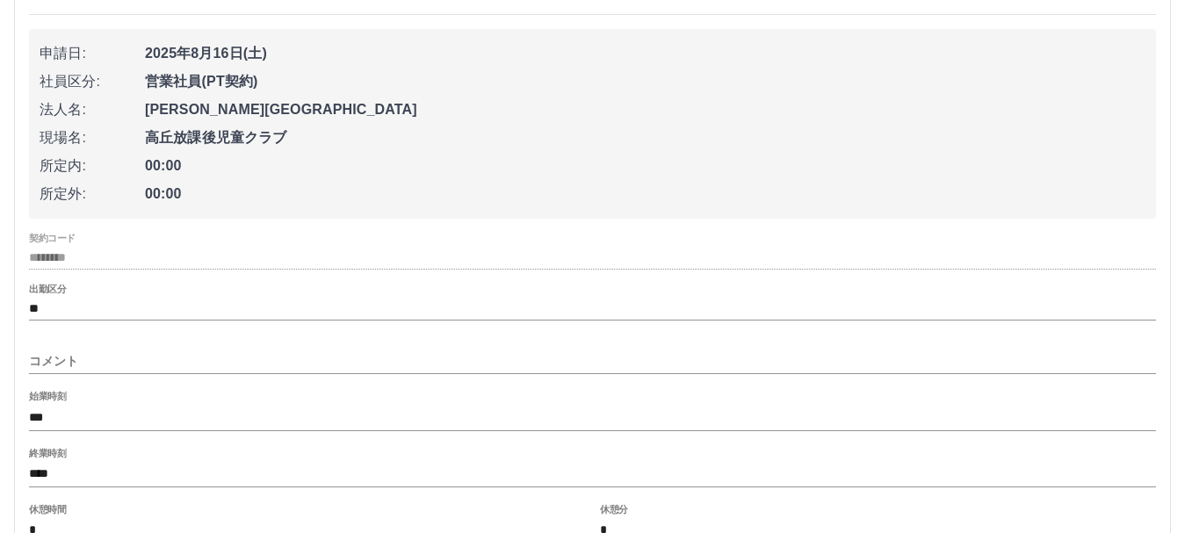
click at [107, 513] on div "休憩時間 *" at bounding box center [307, 525] width 557 height 42
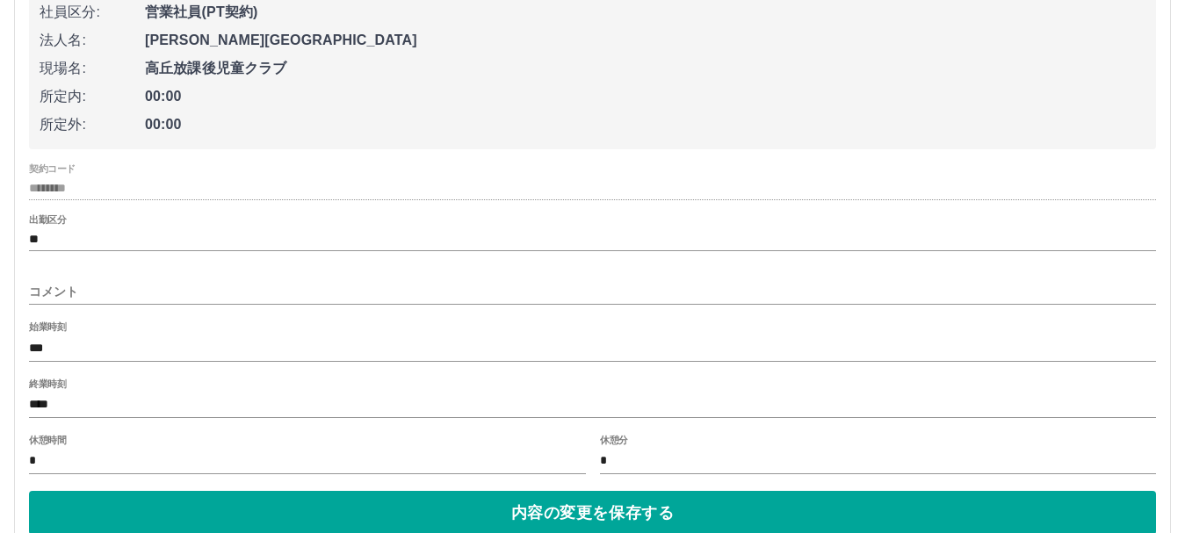
scroll to position [439, 0]
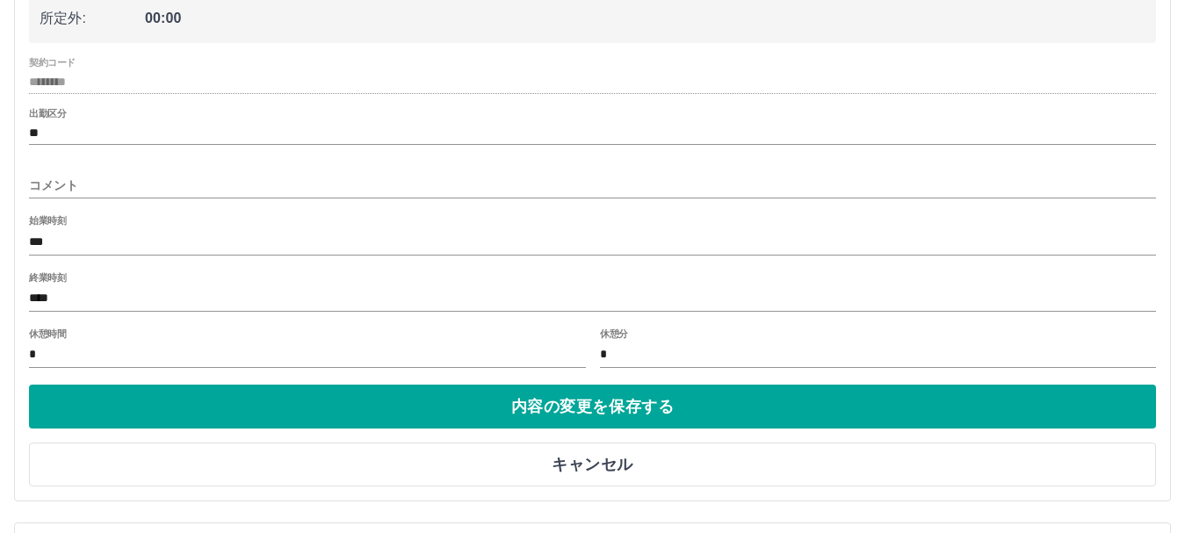
click at [54, 352] on input "*" at bounding box center [307, 355] width 557 height 25
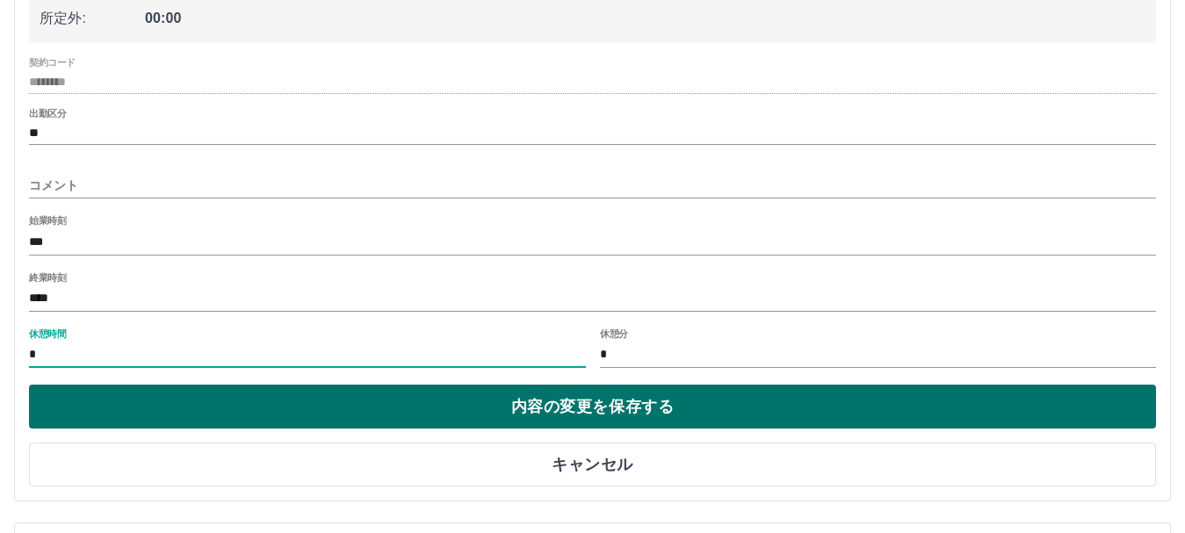
type input "**"
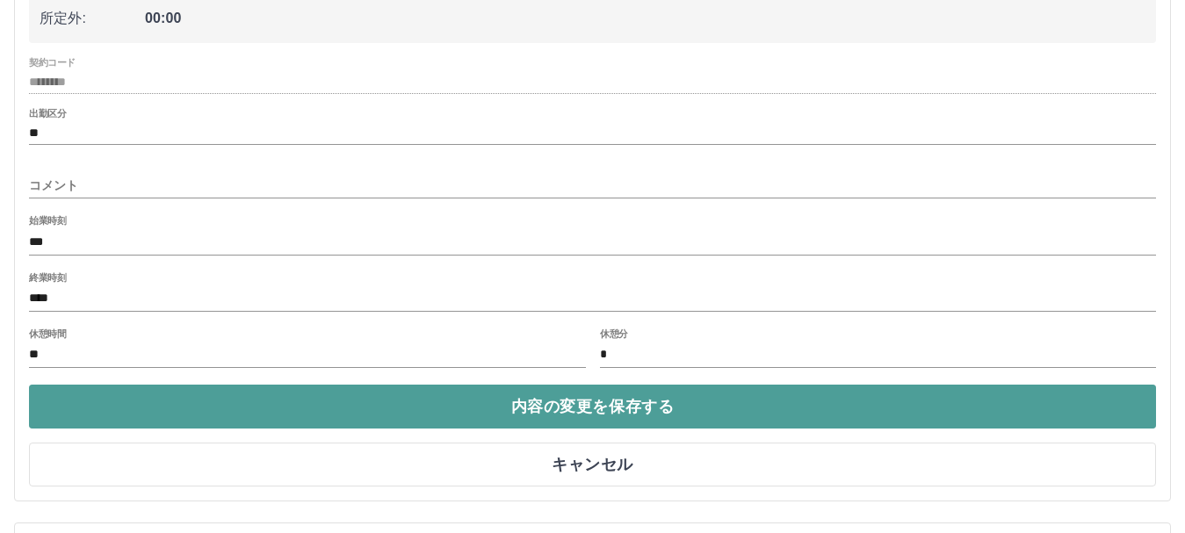
click at [470, 405] on button "内容の変更を保存する" at bounding box center [592, 407] width 1127 height 44
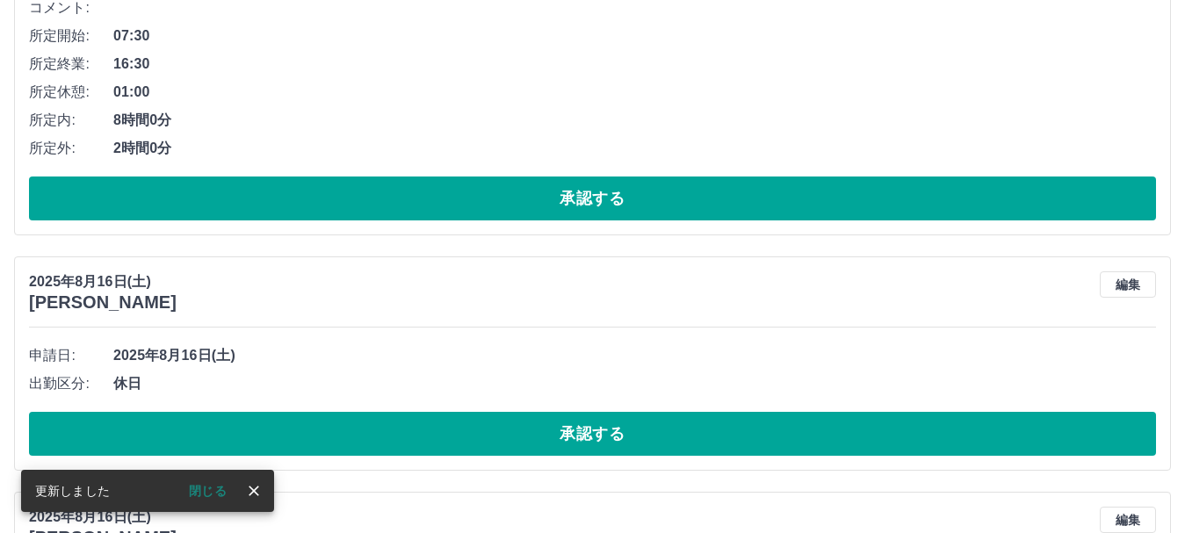
click at [250, 491] on icon "close" at bounding box center [254, 491] width 18 height 18
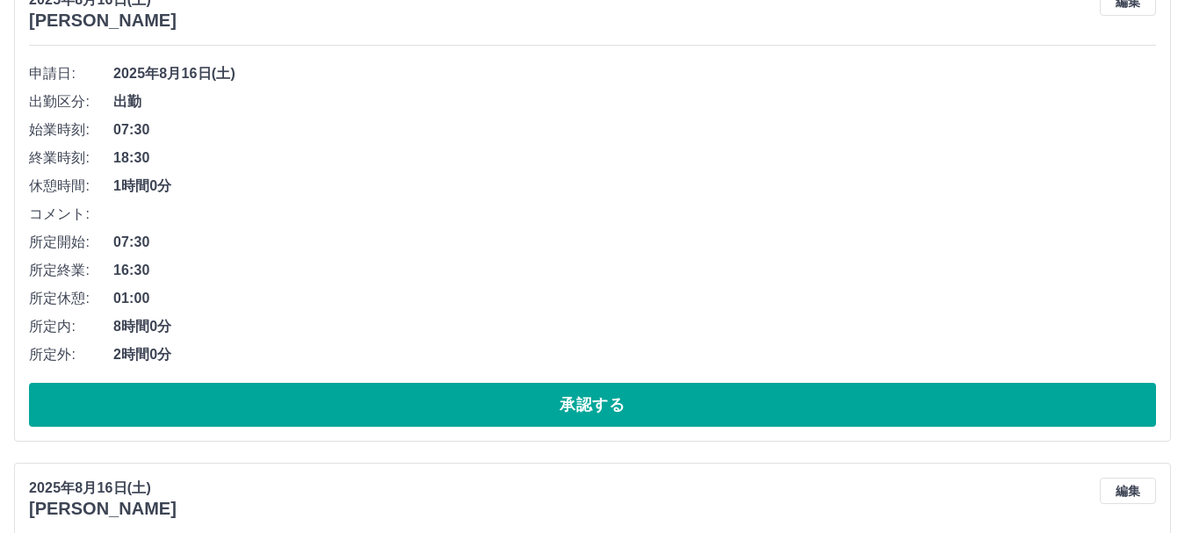
scroll to position [264, 0]
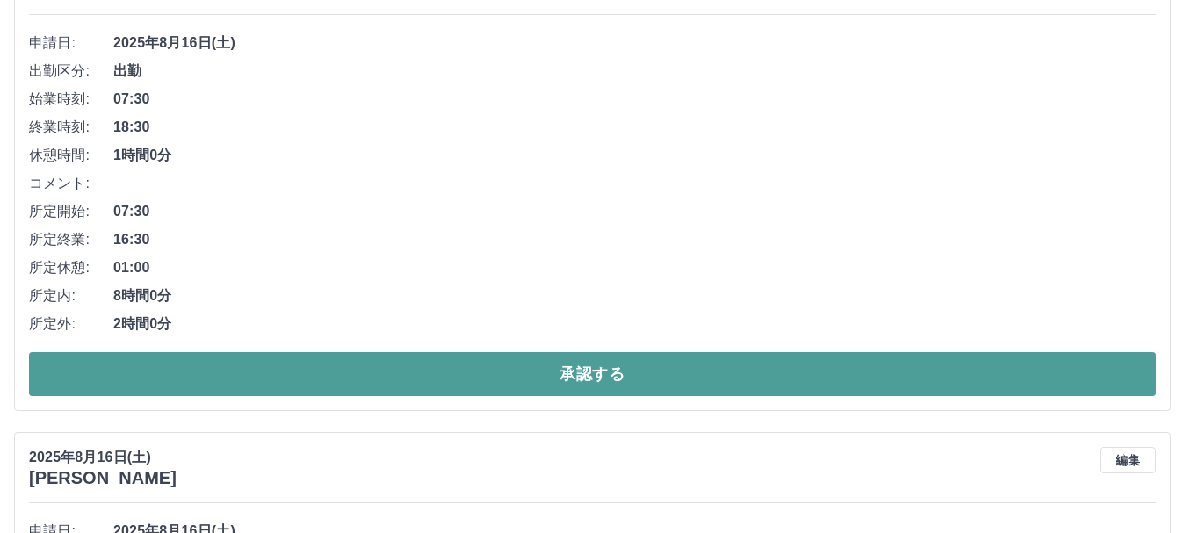
click at [507, 381] on button "承認する" at bounding box center [592, 374] width 1127 height 44
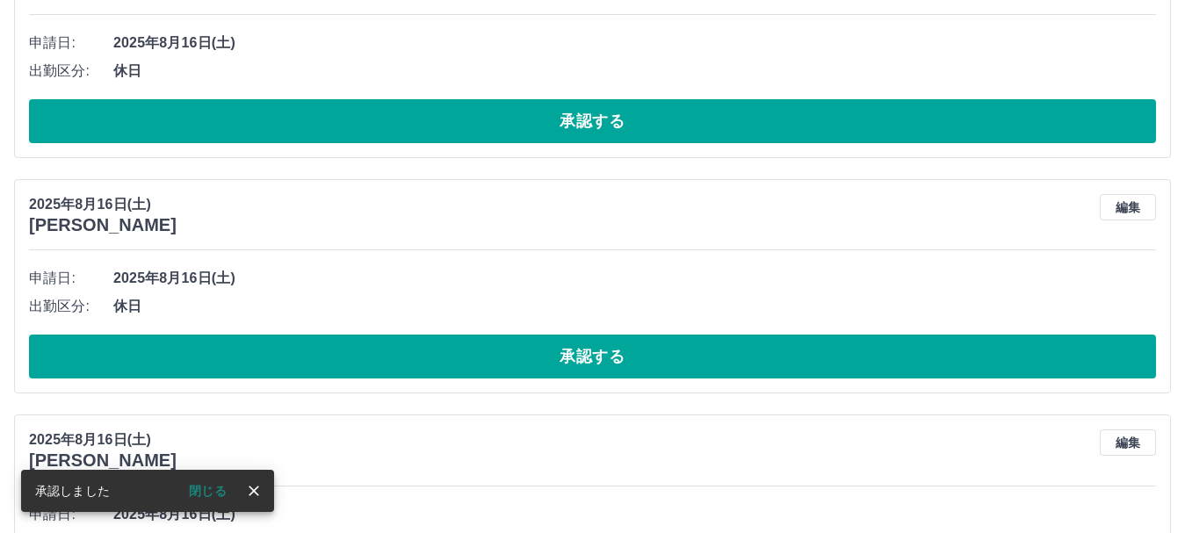
scroll to position [0, 0]
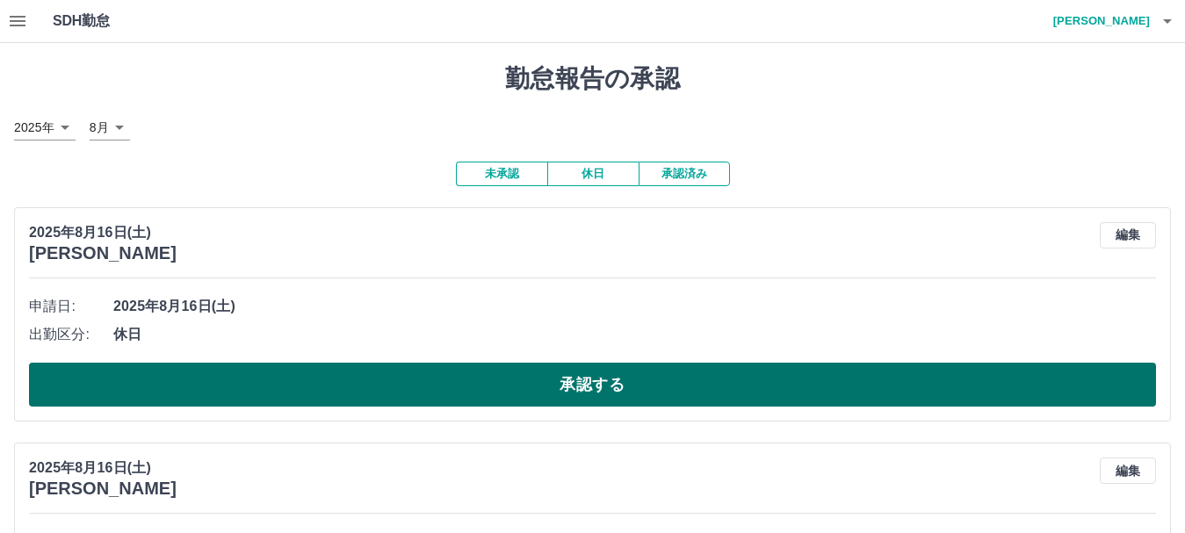
click at [452, 391] on button "承認する" at bounding box center [592, 385] width 1127 height 44
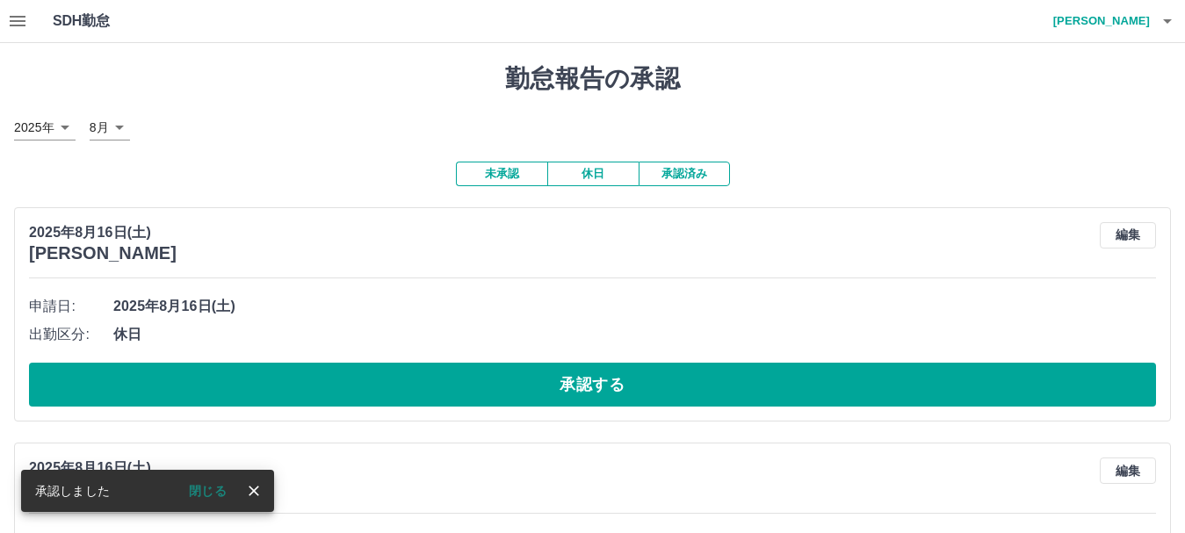
click at [245, 488] on icon "close" at bounding box center [254, 491] width 18 height 18
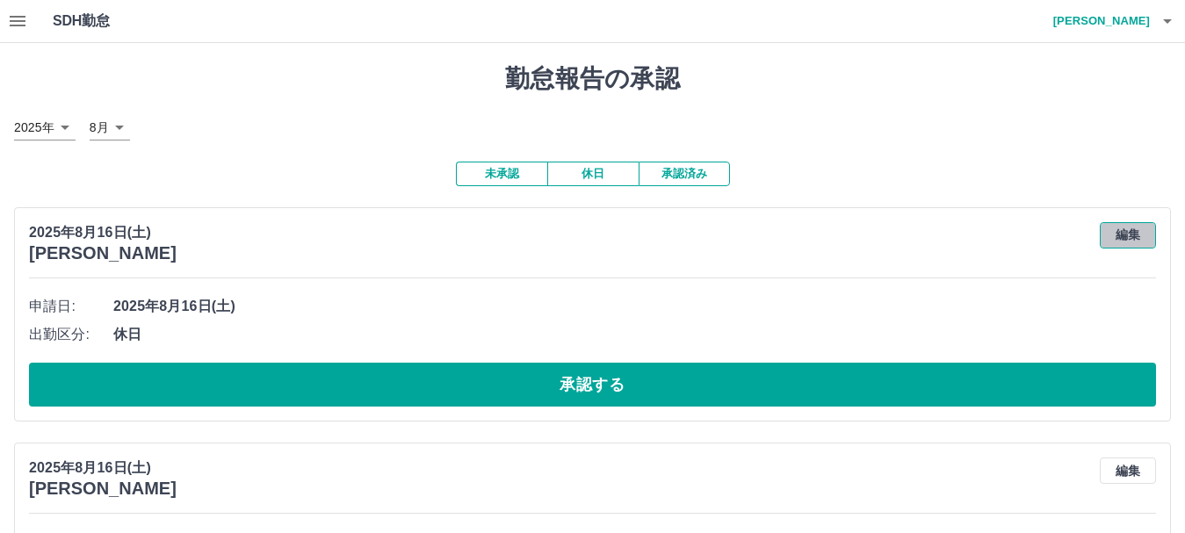
click at [1117, 235] on button "編集" at bounding box center [1128, 235] width 56 height 26
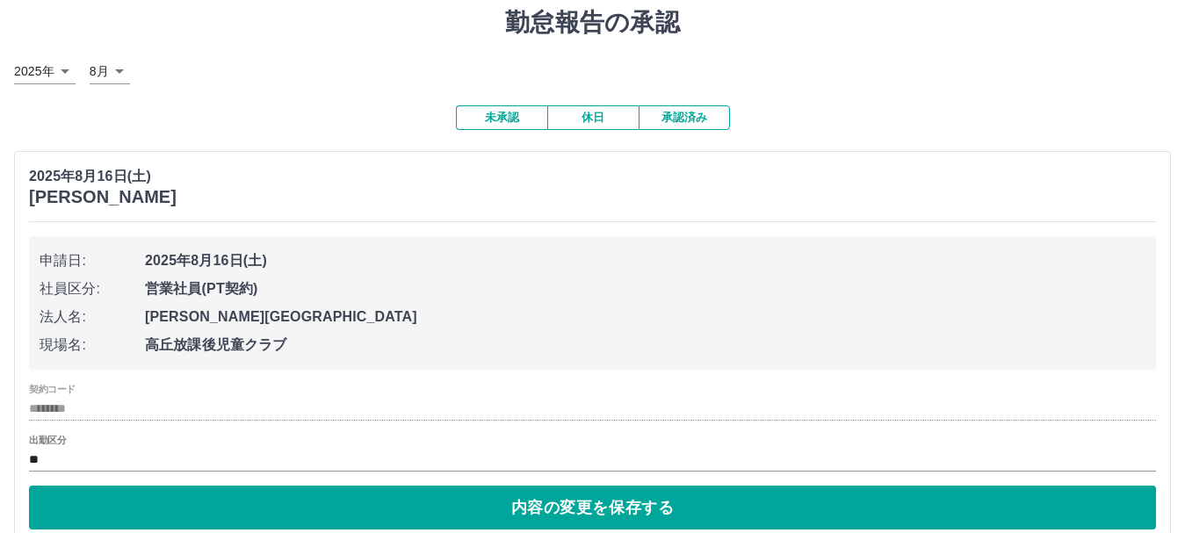
scroll to position [88, 0]
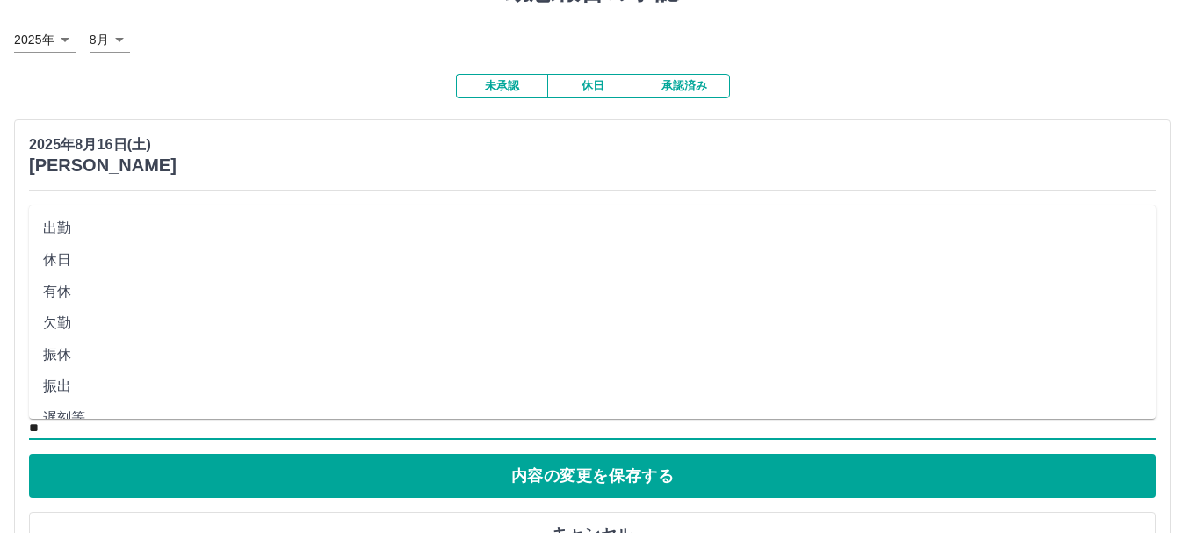
click at [52, 423] on input "**" at bounding box center [592, 428] width 1127 height 22
click at [61, 231] on li "出勤" at bounding box center [592, 229] width 1127 height 32
type input "**"
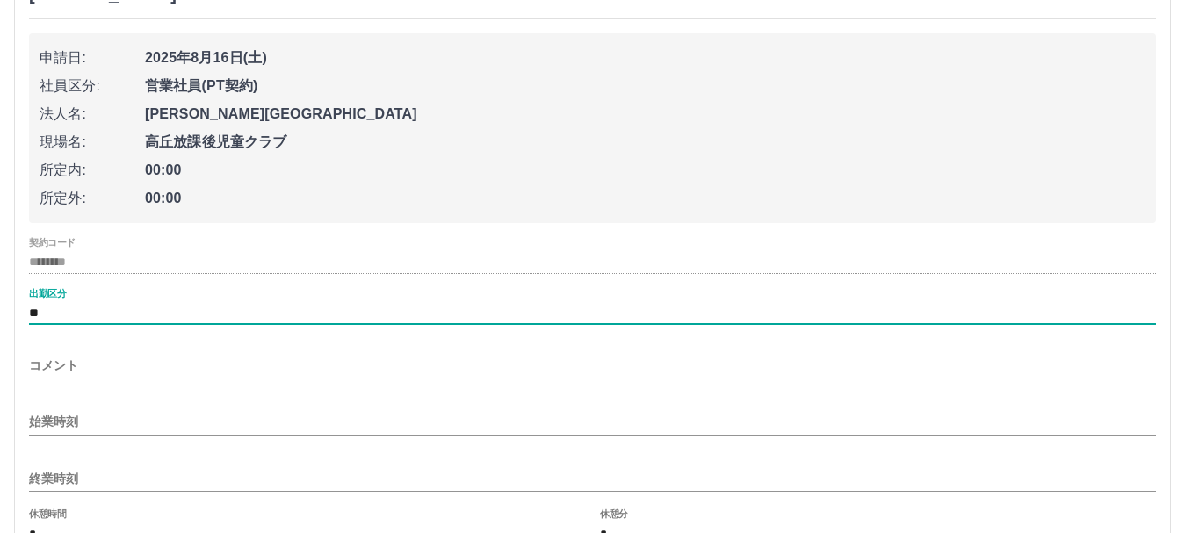
scroll to position [264, 0]
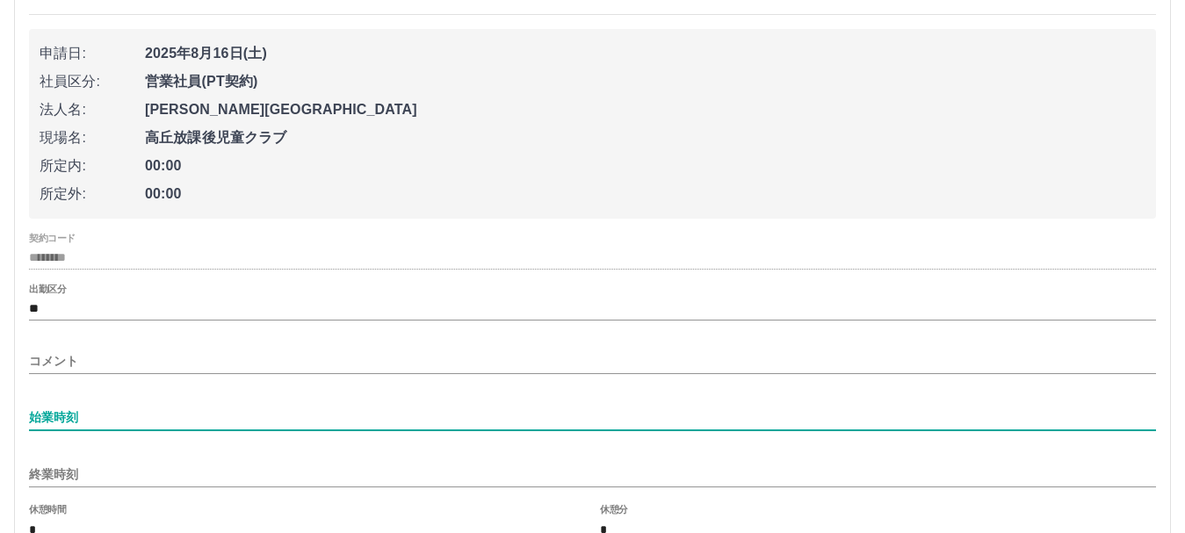
click at [82, 416] on input "始業時刻" at bounding box center [592, 417] width 1127 height 25
type input "****"
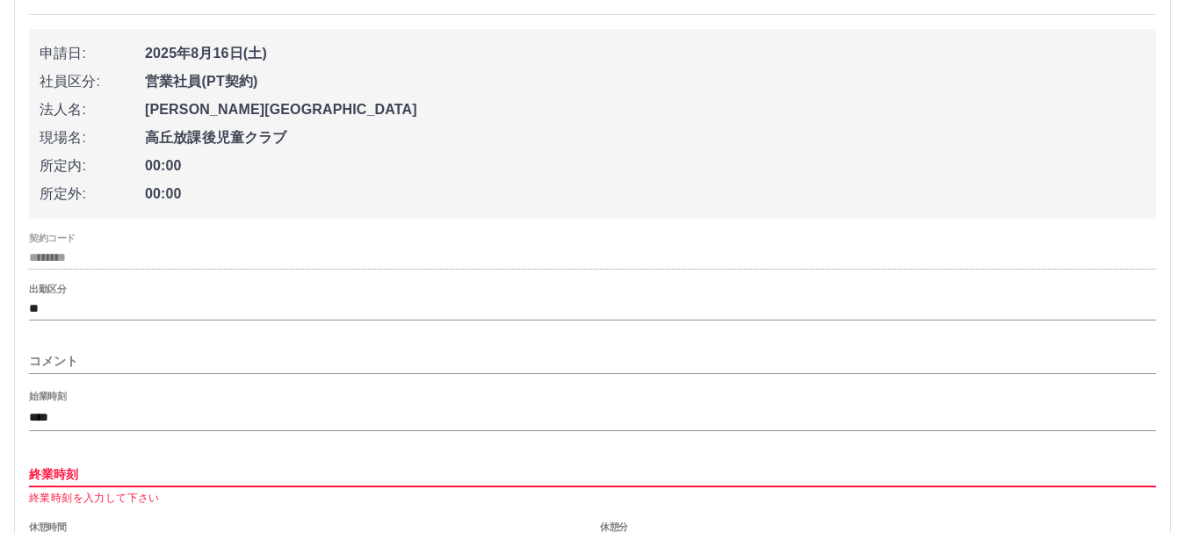
click at [75, 470] on input "終業時刻" at bounding box center [592, 474] width 1127 height 25
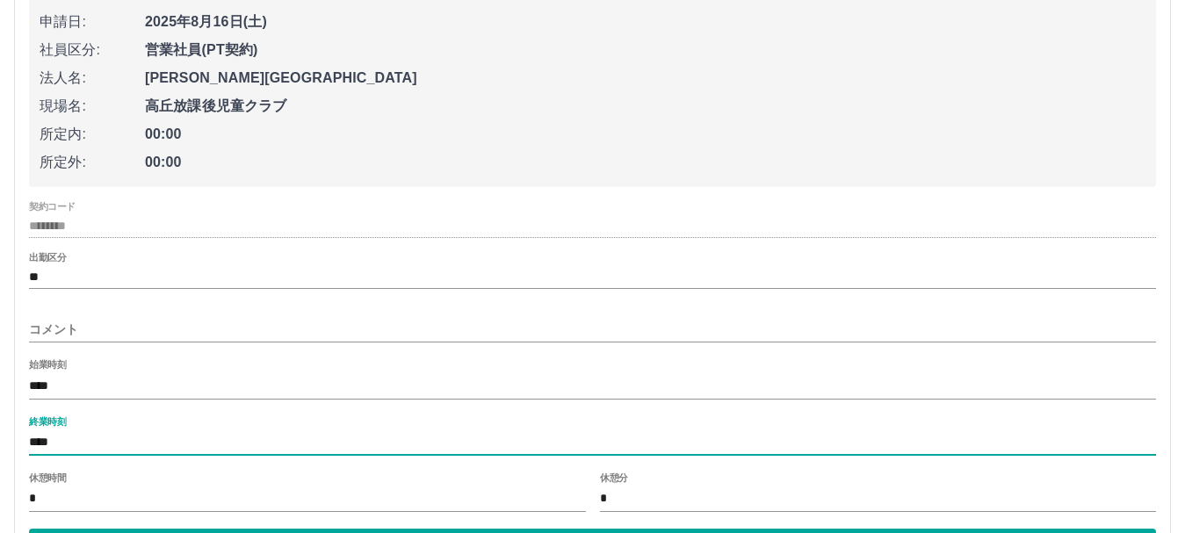
scroll to position [351, 0]
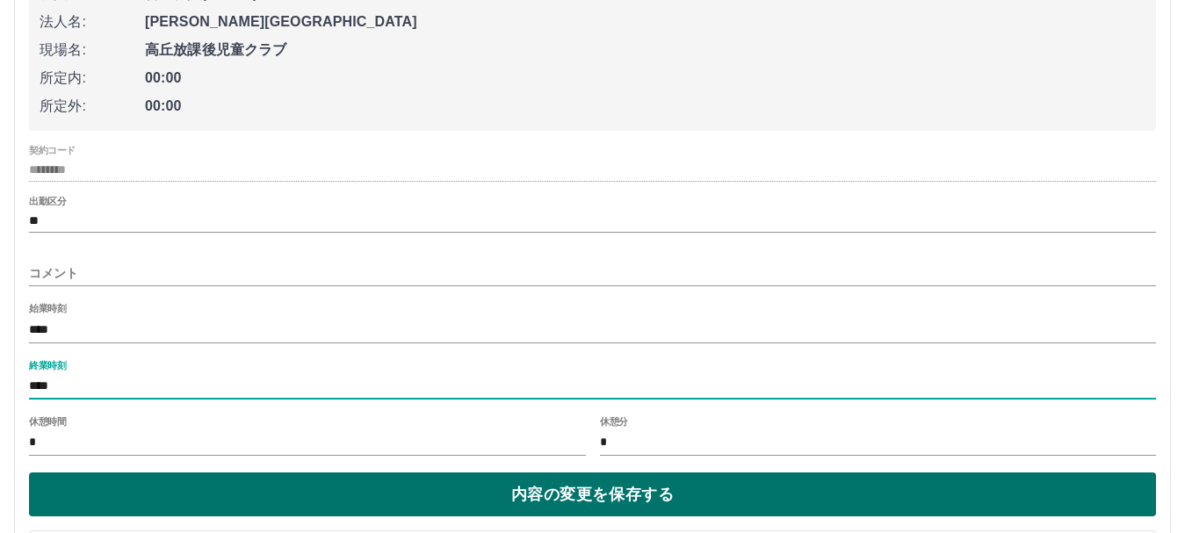
type input "****"
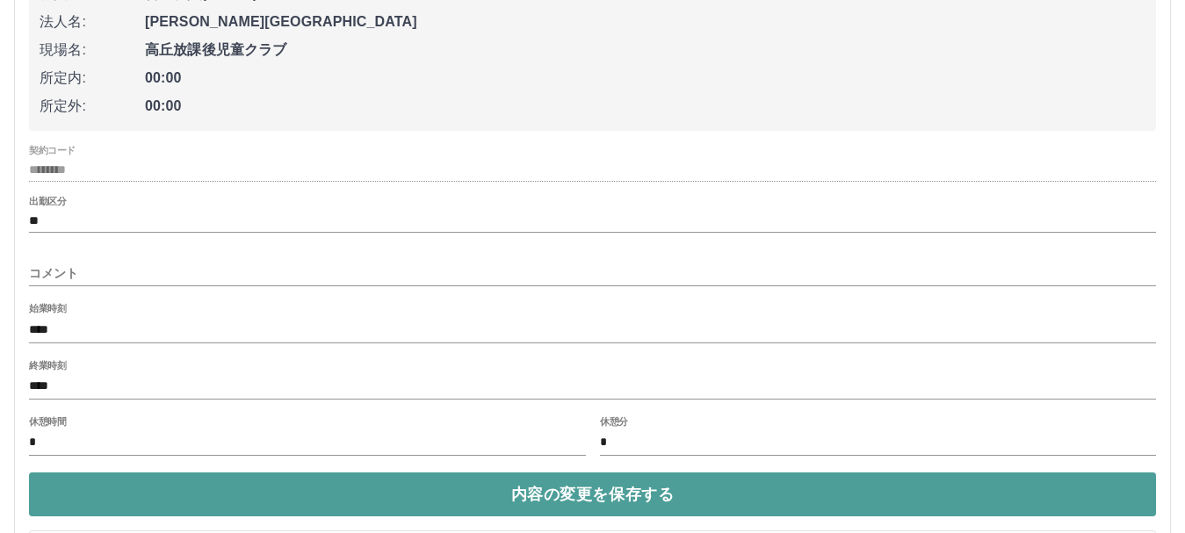
click at [105, 495] on button "内容の変更を保存する" at bounding box center [592, 495] width 1127 height 44
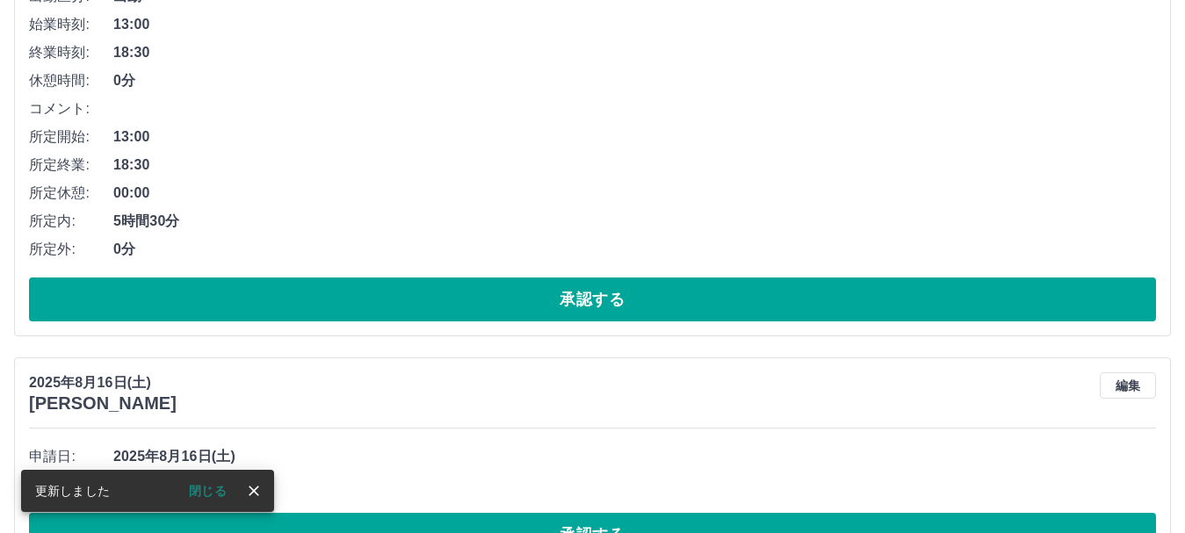
scroll to position [439, 0]
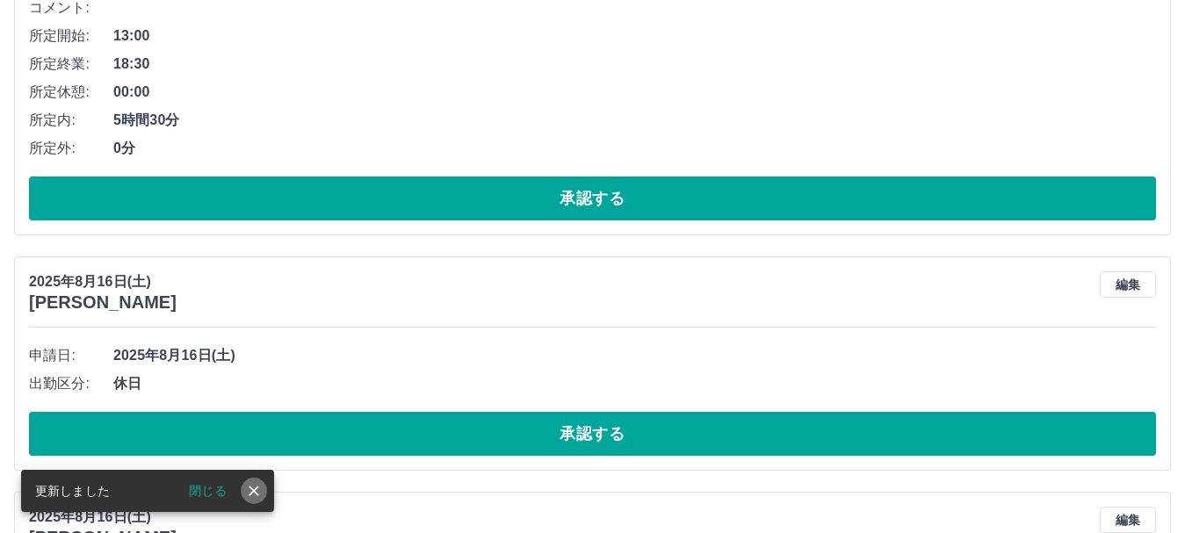
click at [245, 495] on icon "close" at bounding box center [254, 491] width 18 height 18
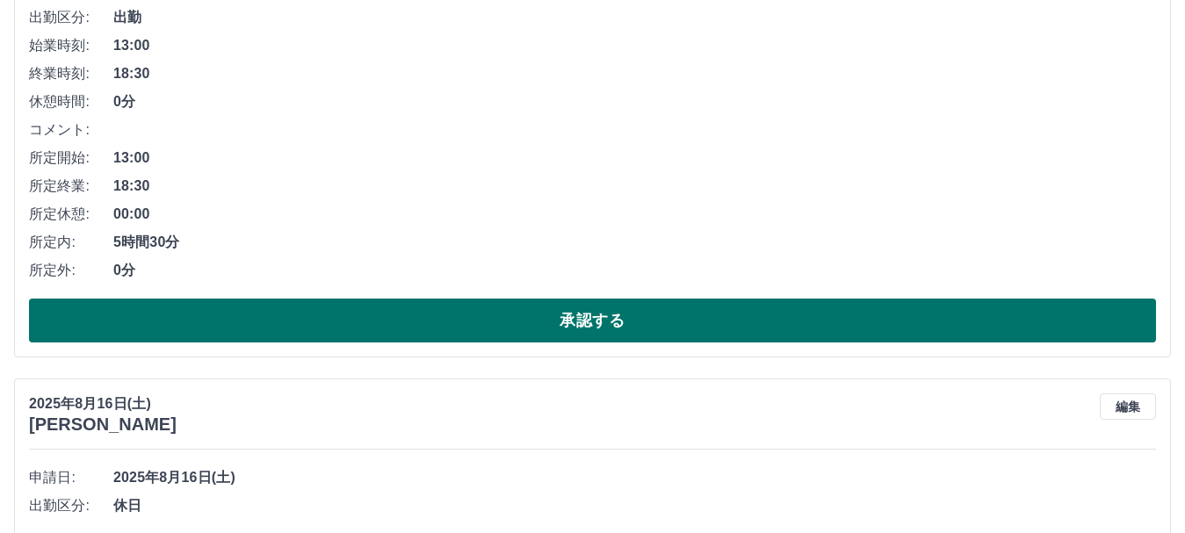
scroll to position [176, 0]
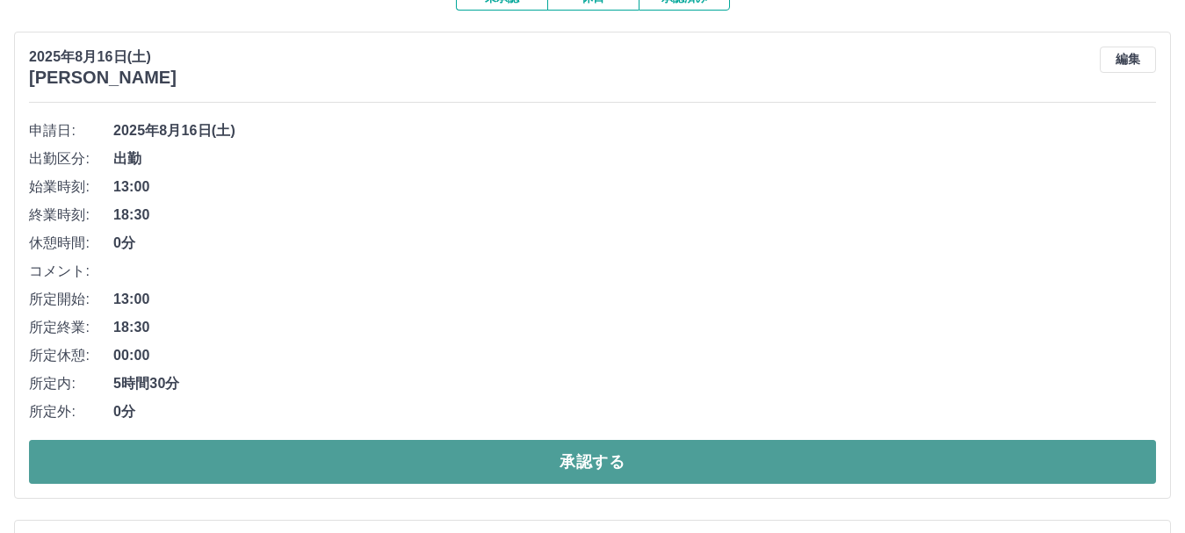
click at [170, 459] on button "承認する" at bounding box center [592, 462] width 1127 height 44
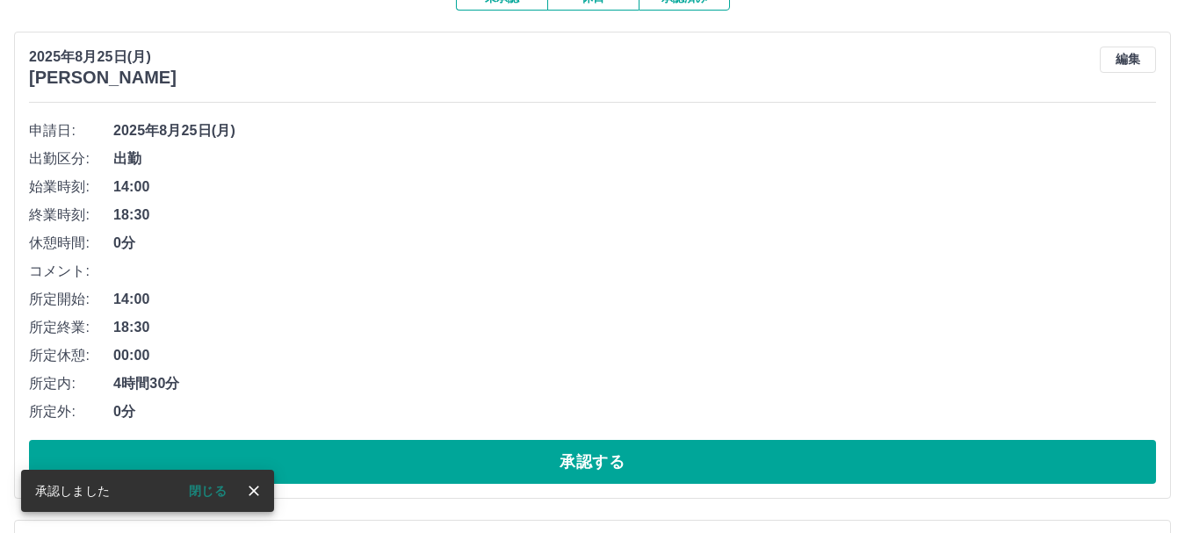
click at [249, 493] on icon "close" at bounding box center [254, 491] width 18 height 18
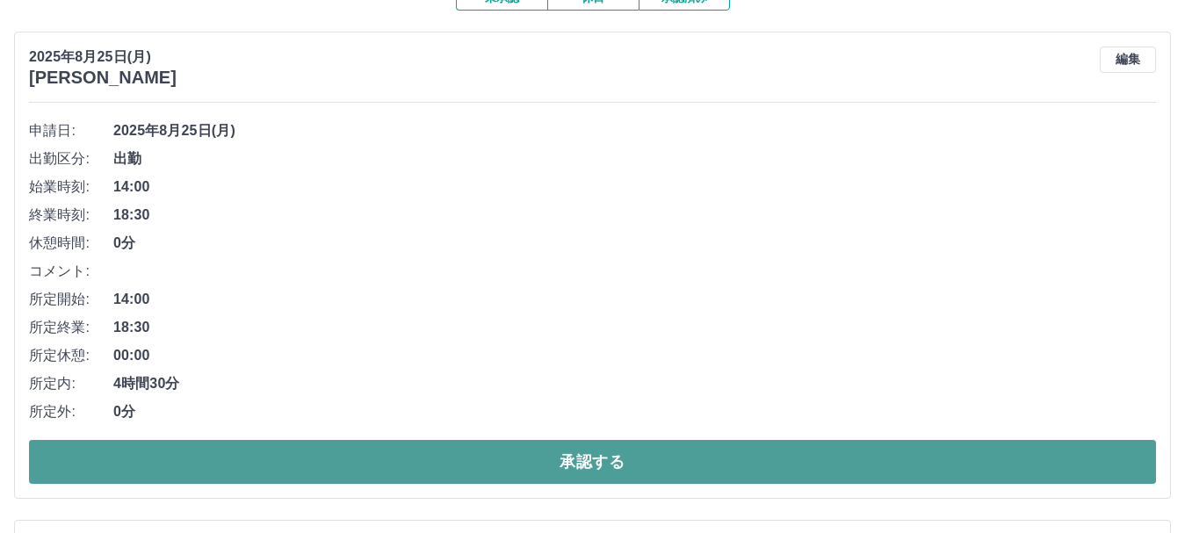
click at [343, 463] on button "承認する" at bounding box center [592, 462] width 1127 height 44
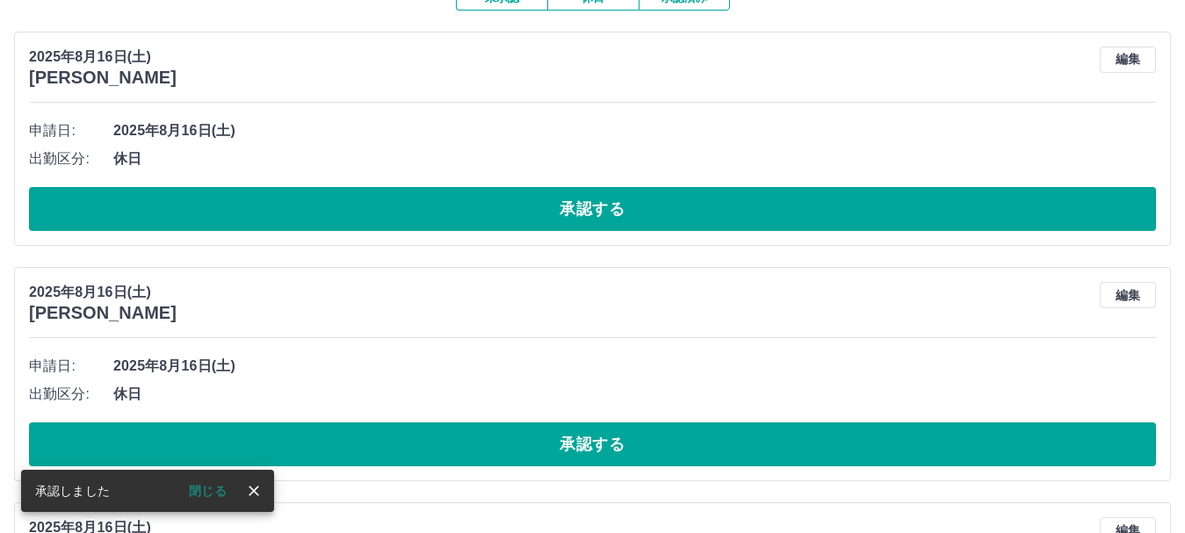
click at [249, 490] on icon "close" at bounding box center [254, 491] width 18 height 18
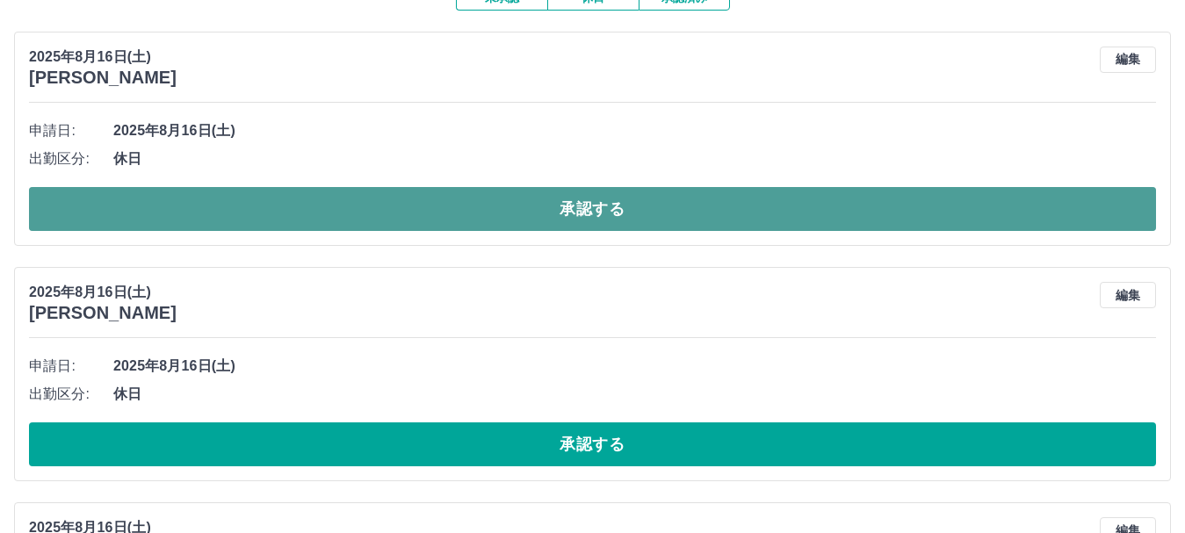
click at [371, 201] on button "承認する" at bounding box center [592, 209] width 1127 height 44
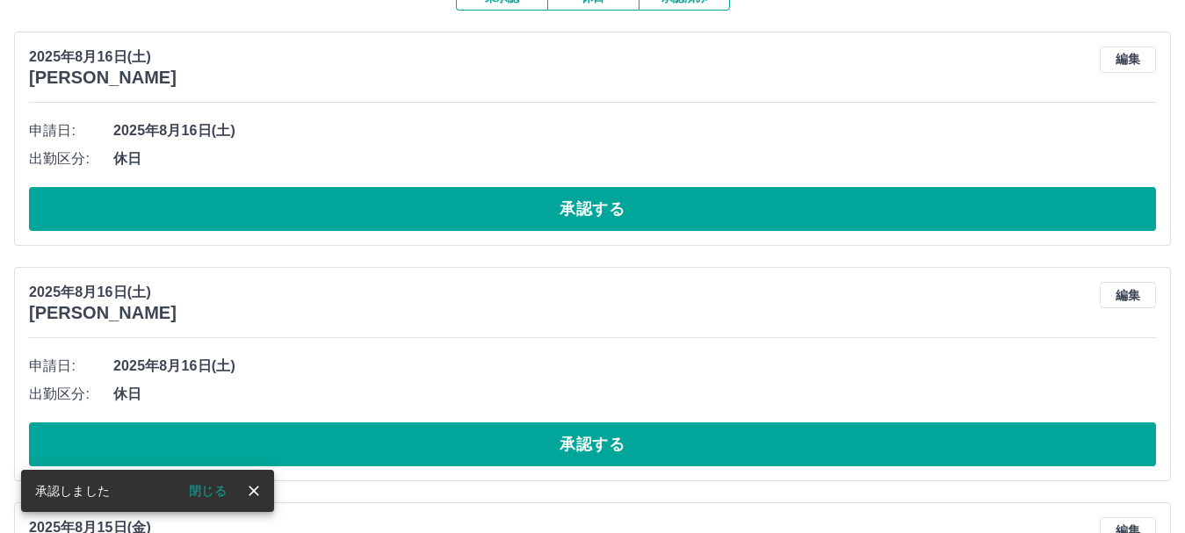
click at [259, 489] on icon "close" at bounding box center [254, 491] width 18 height 18
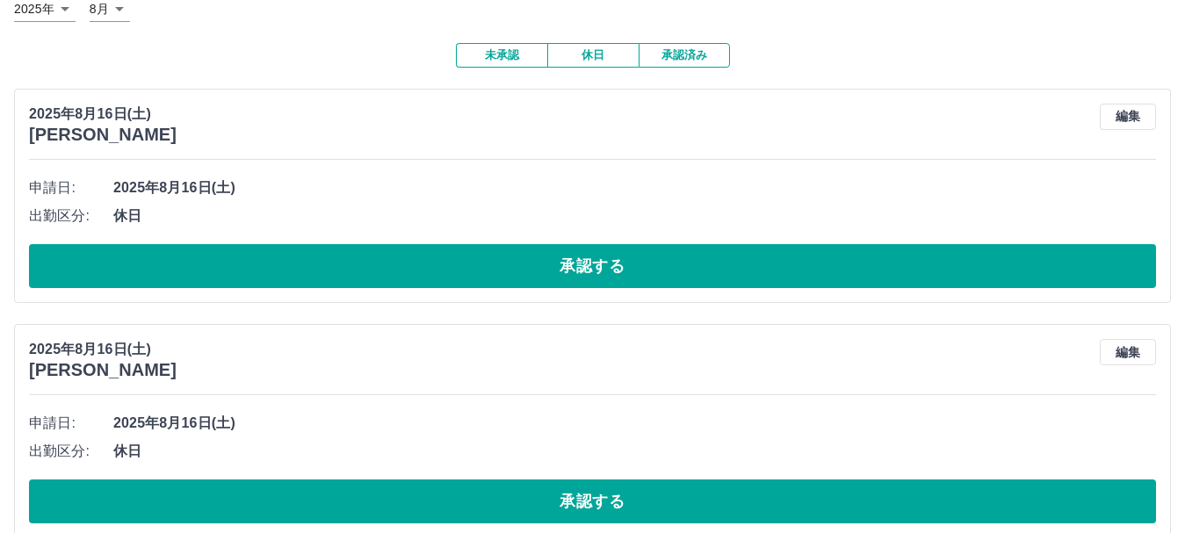
scroll to position [88, 0]
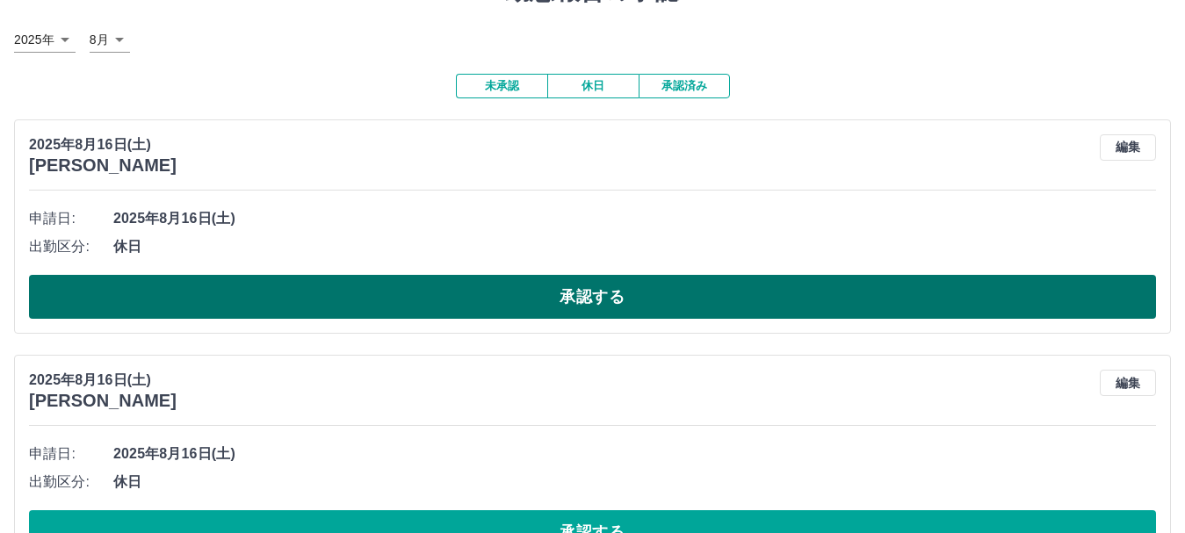
click at [312, 303] on button "承認する" at bounding box center [592, 297] width 1127 height 44
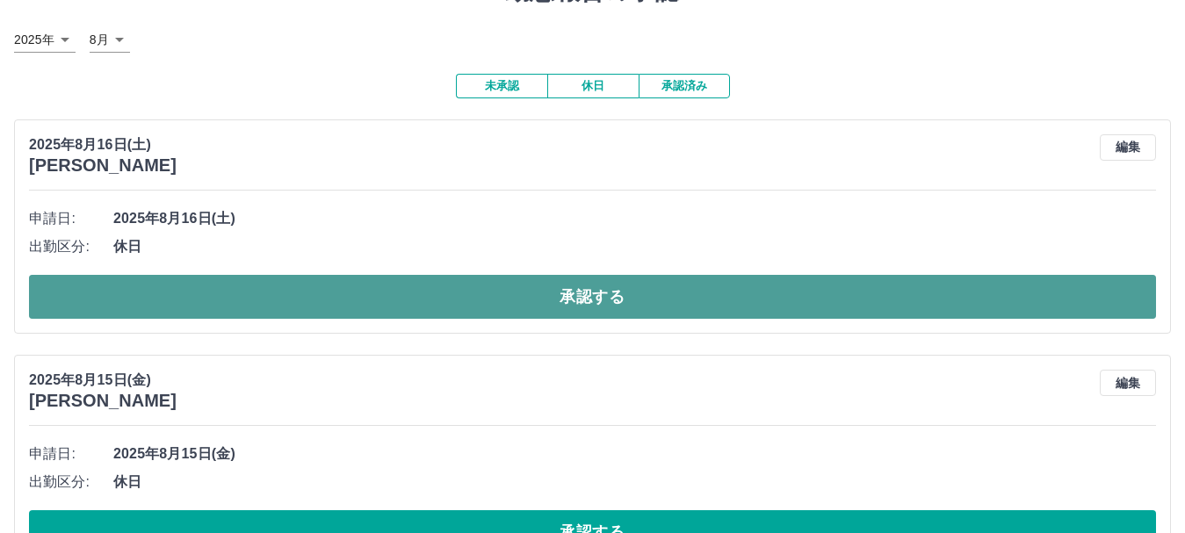
click at [210, 301] on button "承認する" at bounding box center [592, 297] width 1127 height 44
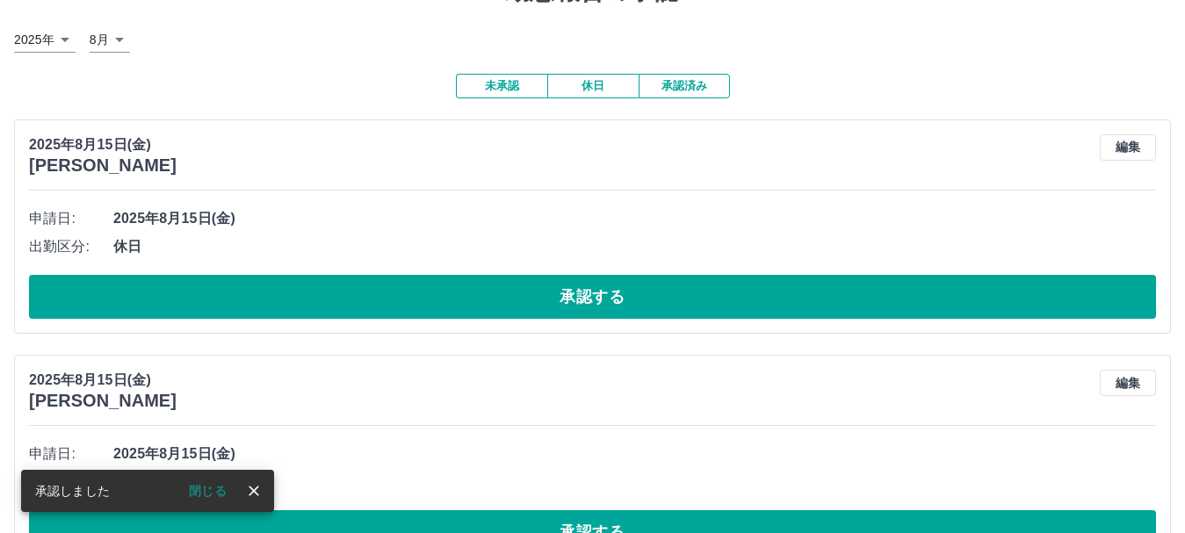
click at [254, 488] on icon "close" at bounding box center [254, 491] width 18 height 18
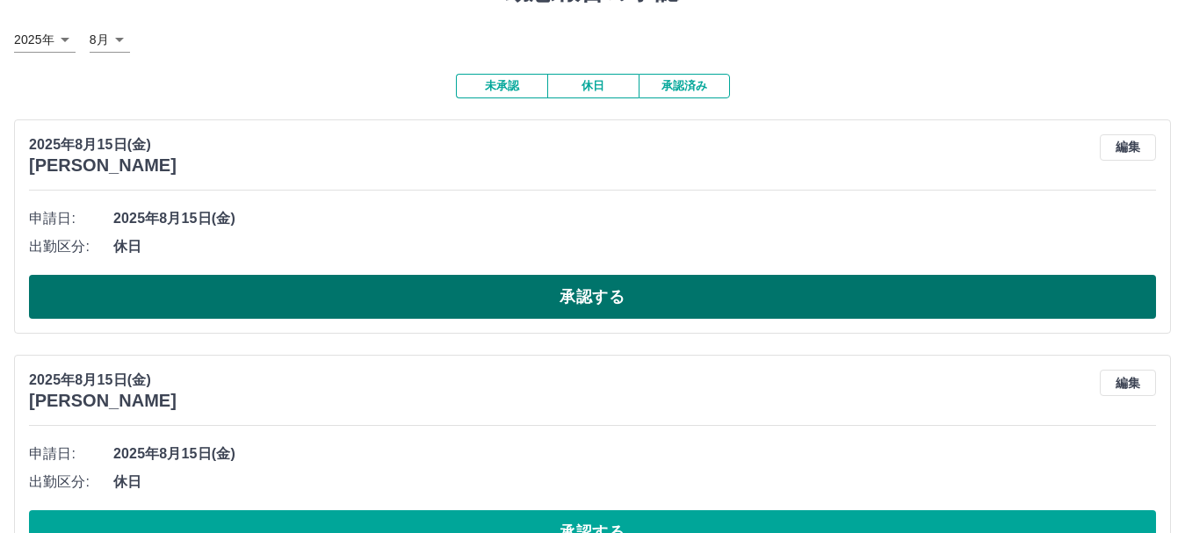
click at [497, 283] on button "承認する" at bounding box center [592, 297] width 1127 height 44
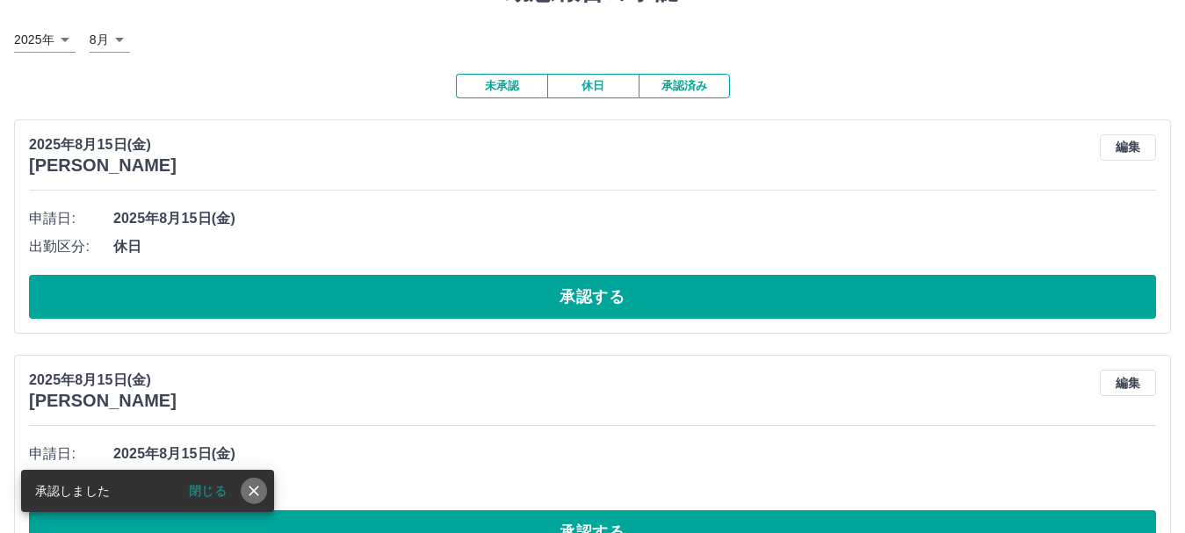
click at [259, 493] on icon "close" at bounding box center [254, 491] width 18 height 18
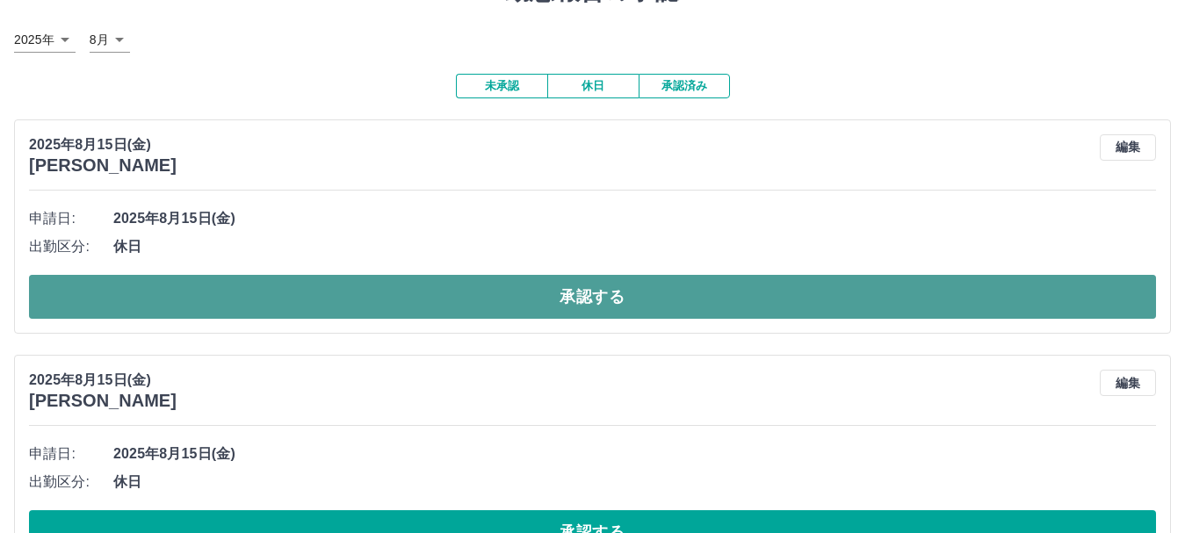
click at [551, 301] on button "承認する" at bounding box center [592, 297] width 1127 height 44
click at [563, 302] on button "承認する" at bounding box center [592, 297] width 1127 height 44
click at [162, 292] on button "承認する" at bounding box center [592, 297] width 1127 height 44
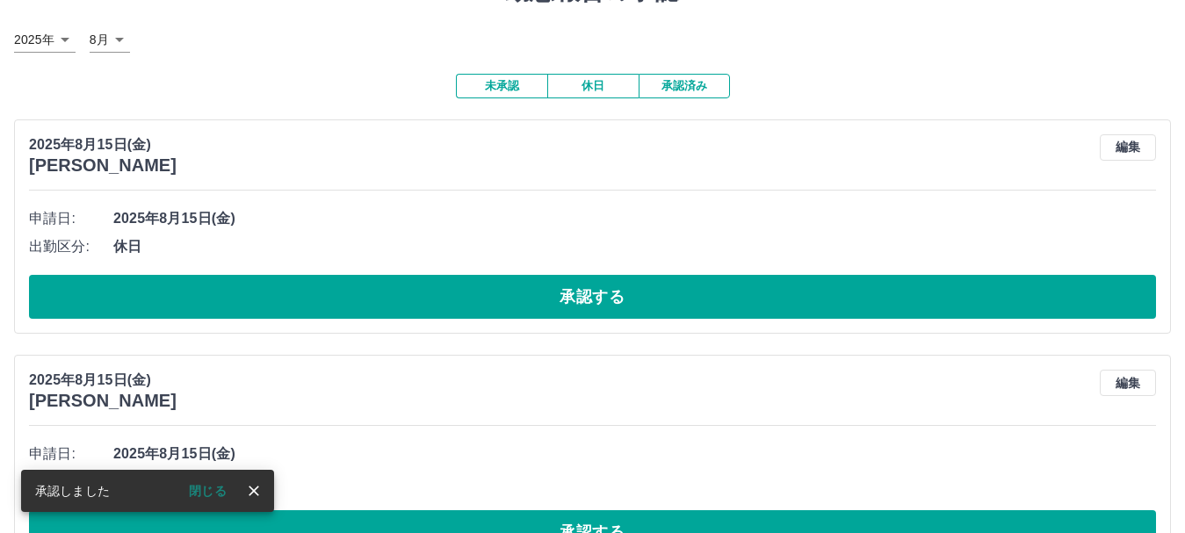
click at [256, 490] on icon "close" at bounding box center [254, 491] width 11 height 11
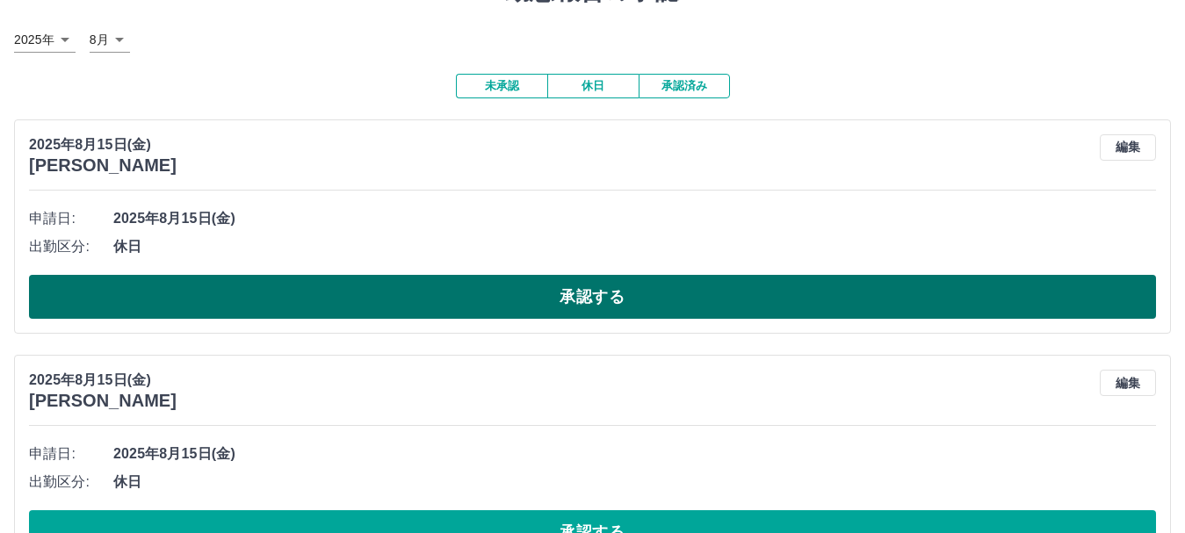
click at [497, 305] on button "承認する" at bounding box center [592, 297] width 1127 height 44
click at [369, 299] on button "承認する" at bounding box center [592, 297] width 1127 height 44
click at [387, 293] on button "承認する" at bounding box center [592, 297] width 1127 height 44
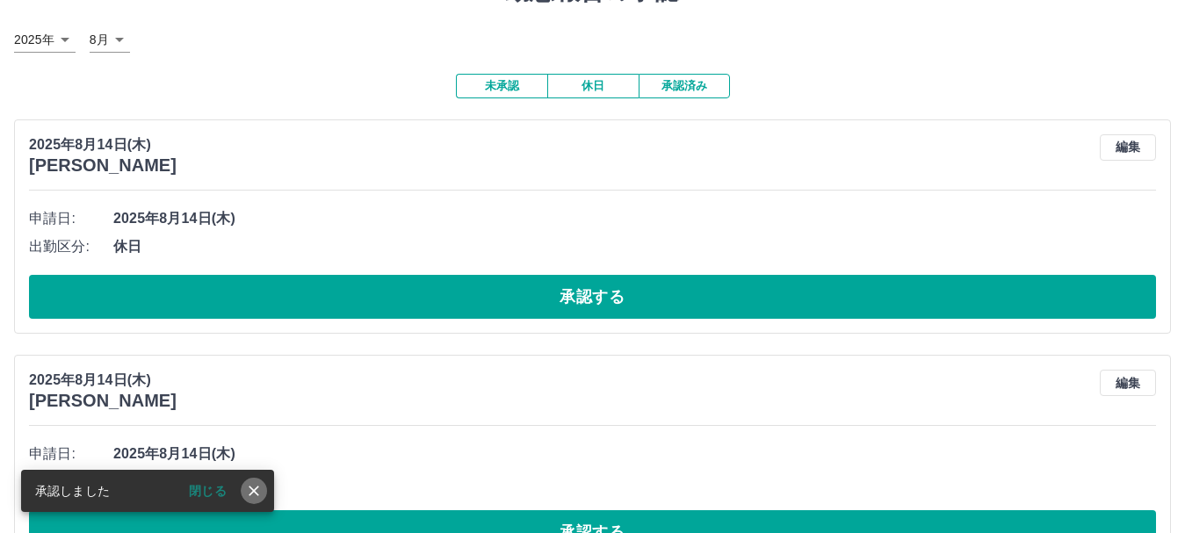
click at [249, 493] on icon "close" at bounding box center [254, 491] width 18 height 18
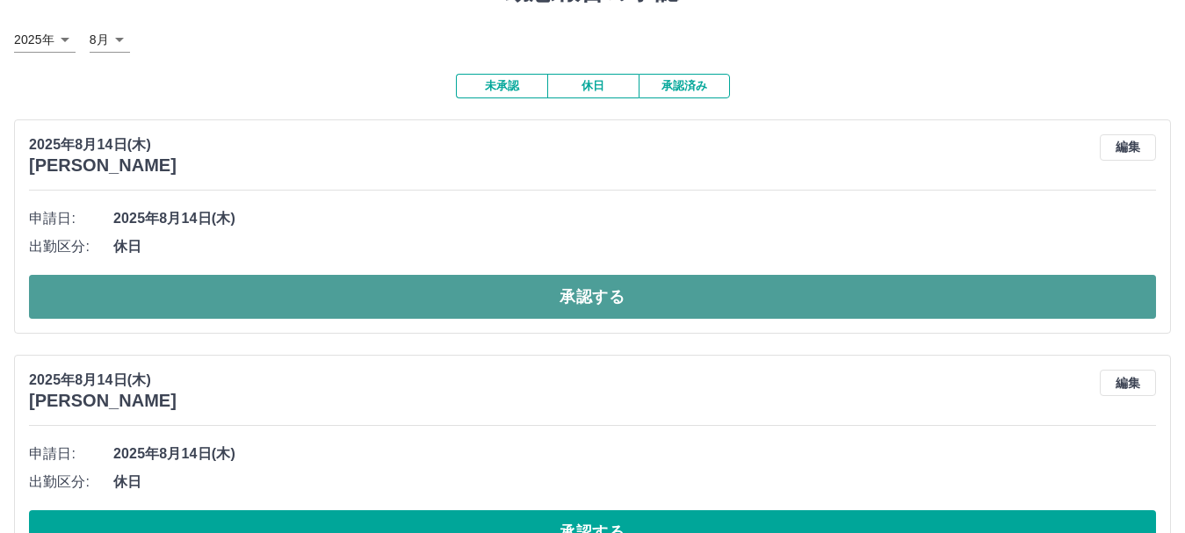
click at [259, 291] on button "承認する" at bounding box center [592, 297] width 1127 height 44
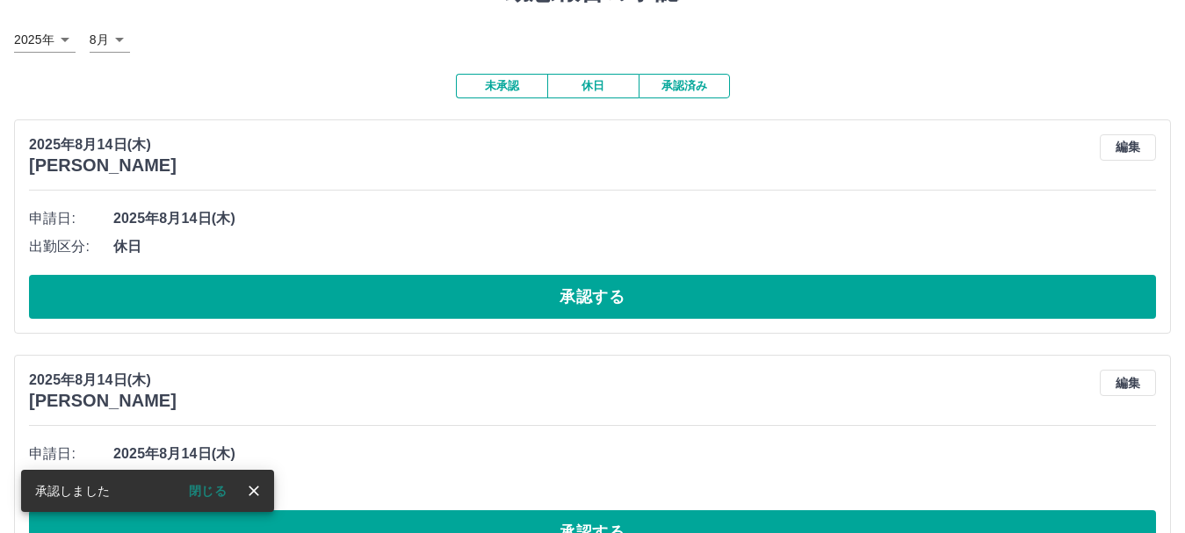
click at [260, 495] on icon "close" at bounding box center [254, 491] width 18 height 18
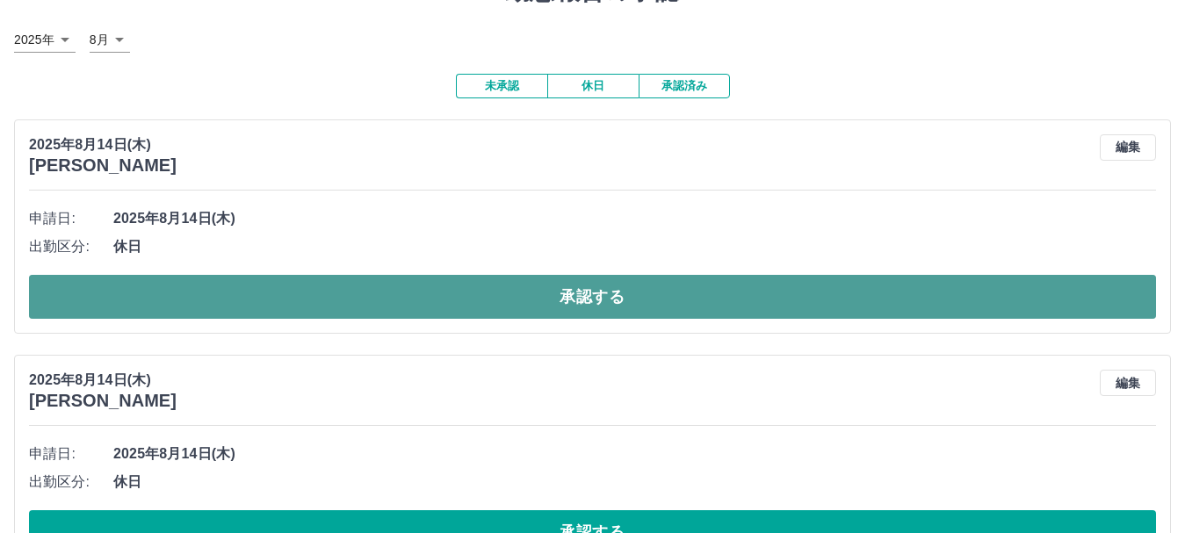
click at [218, 298] on button "承認する" at bounding box center [592, 297] width 1127 height 44
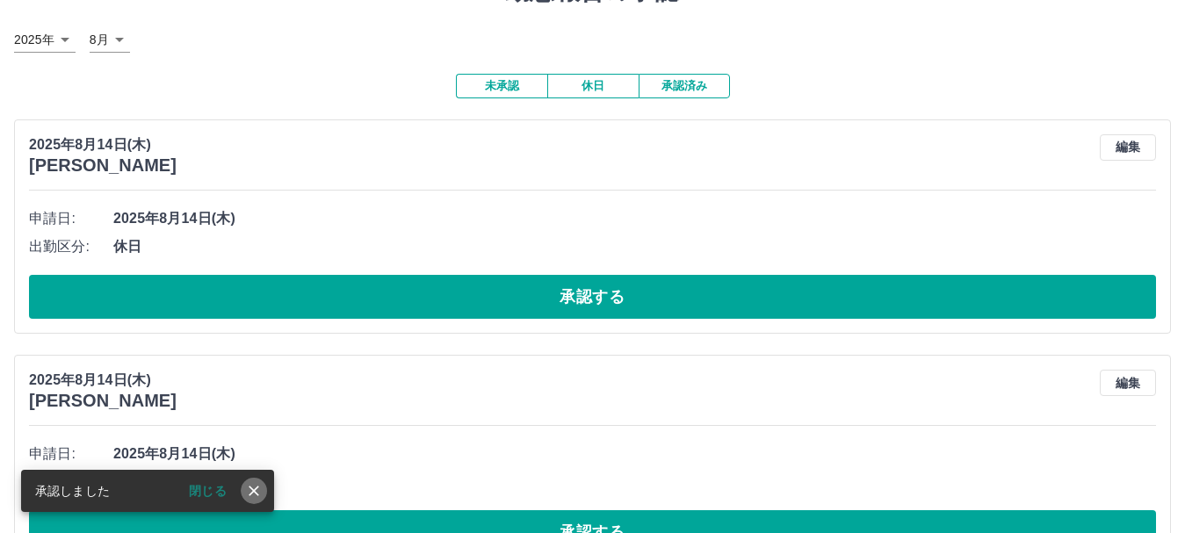
click at [255, 487] on icon "close" at bounding box center [254, 491] width 18 height 18
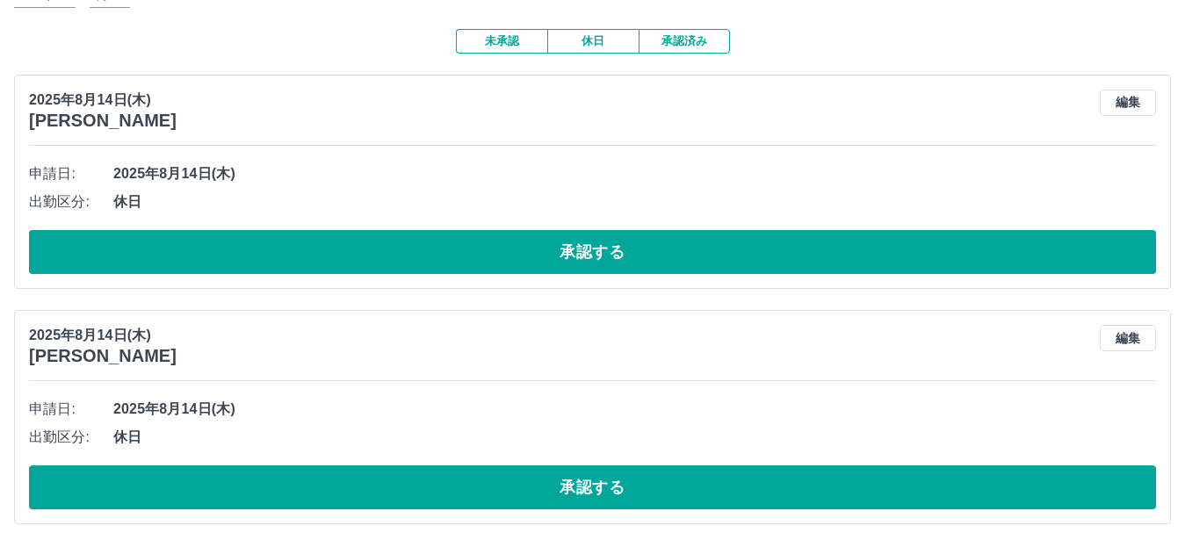
scroll to position [176, 0]
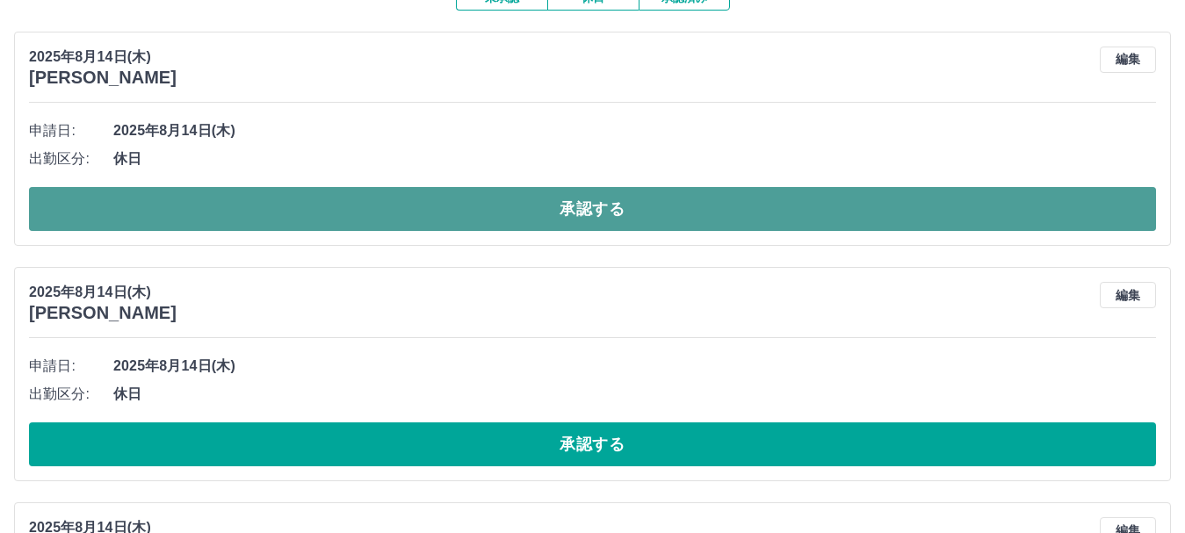
click at [216, 198] on button "承認する" at bounding box center [592, 209] width 1127 height 44
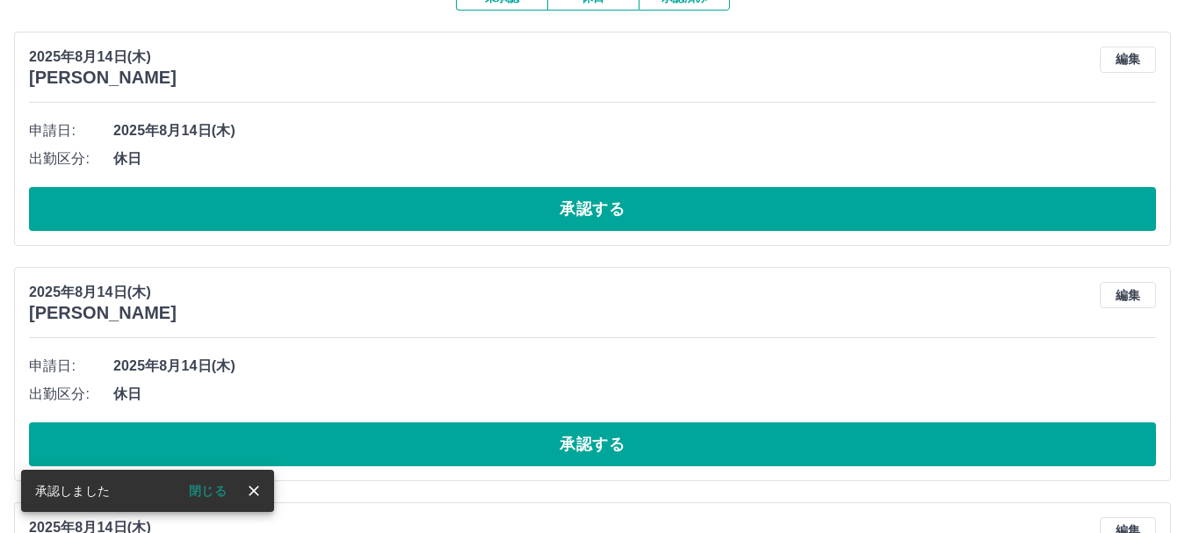
click at [247, 482] on icon "close" at bounding box center [254, 491] width 18 height 18
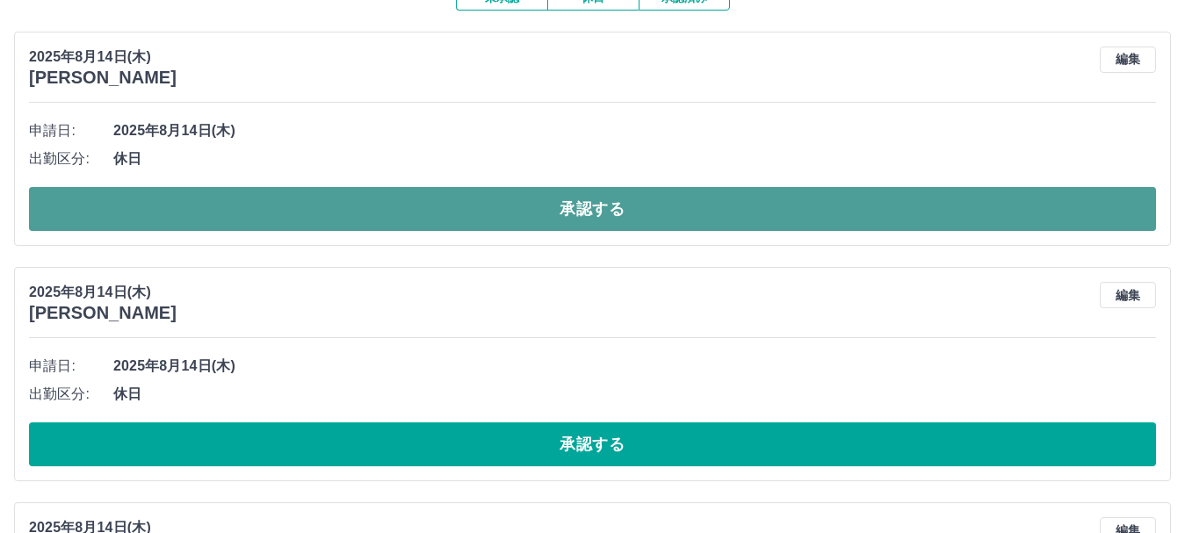
click at [361, 215] on button "承認する" at bounding box center [592, 209] width 1127 height 44
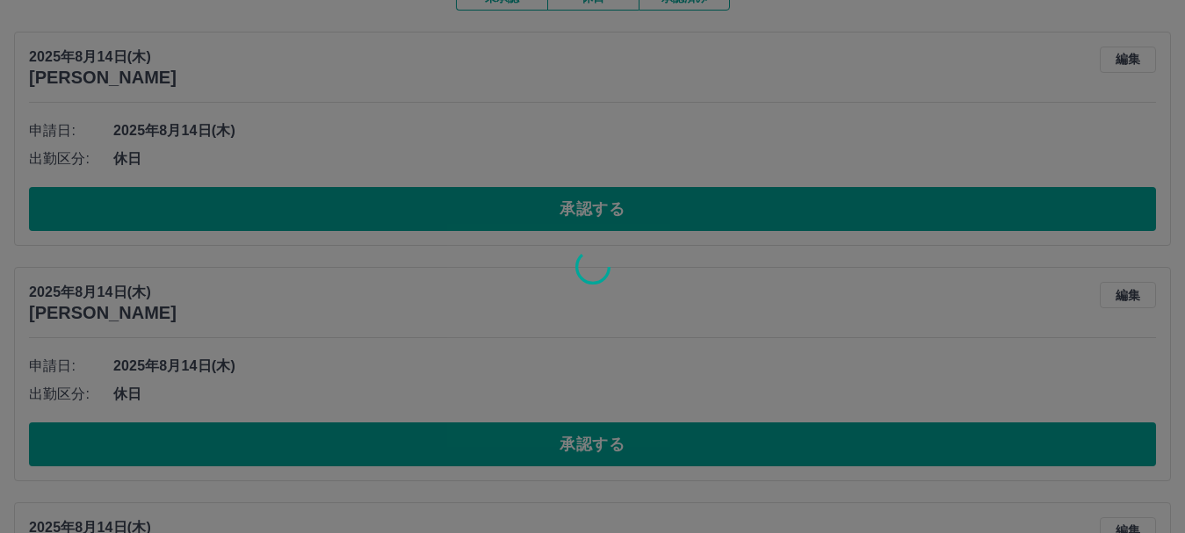
scroll to position [147, 0]
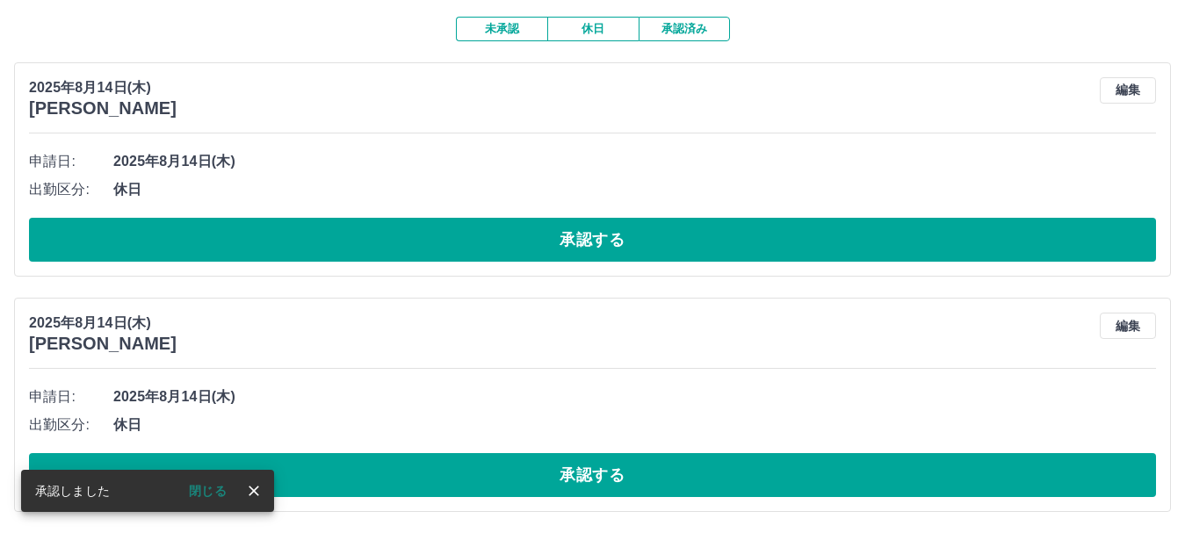
click at [244, 490] on button "close" at bounding box center [254, 491] width 26 height 26
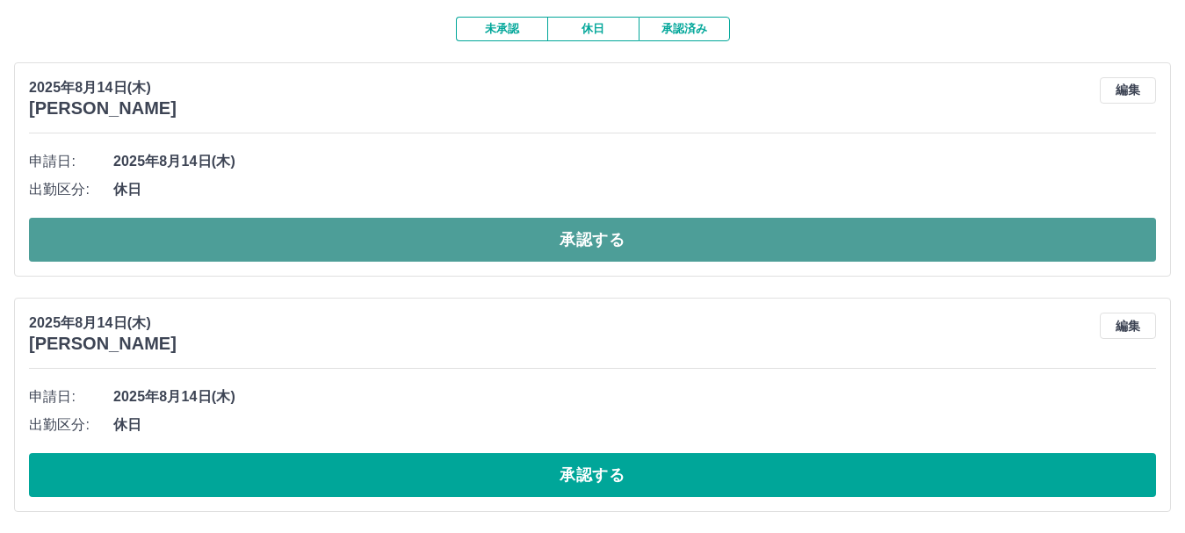
click at [264, 242] on button "承認する" at bounding box center [592, 240] width 1127 height 44
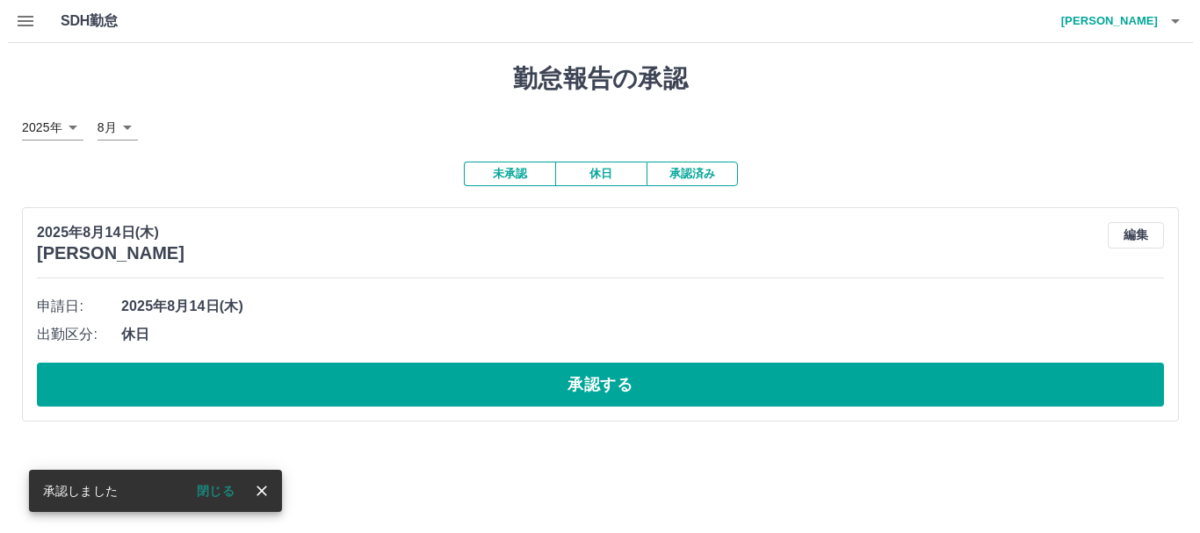
scroll to position [0, 0]
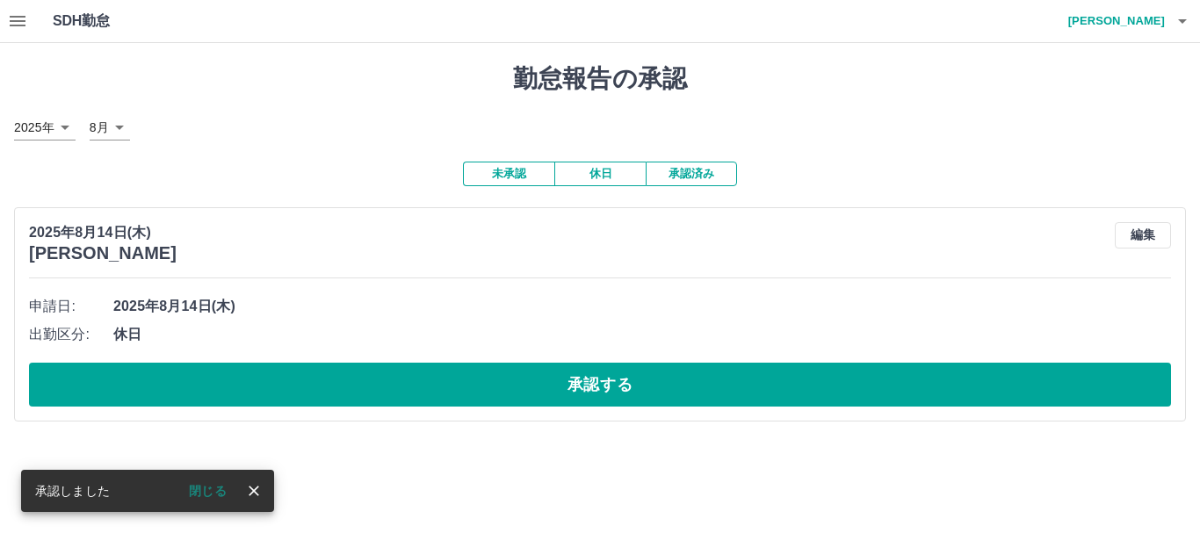
click at [238, 494] on button "閉じる" at bounding box center [208, 491] width 66 height 26
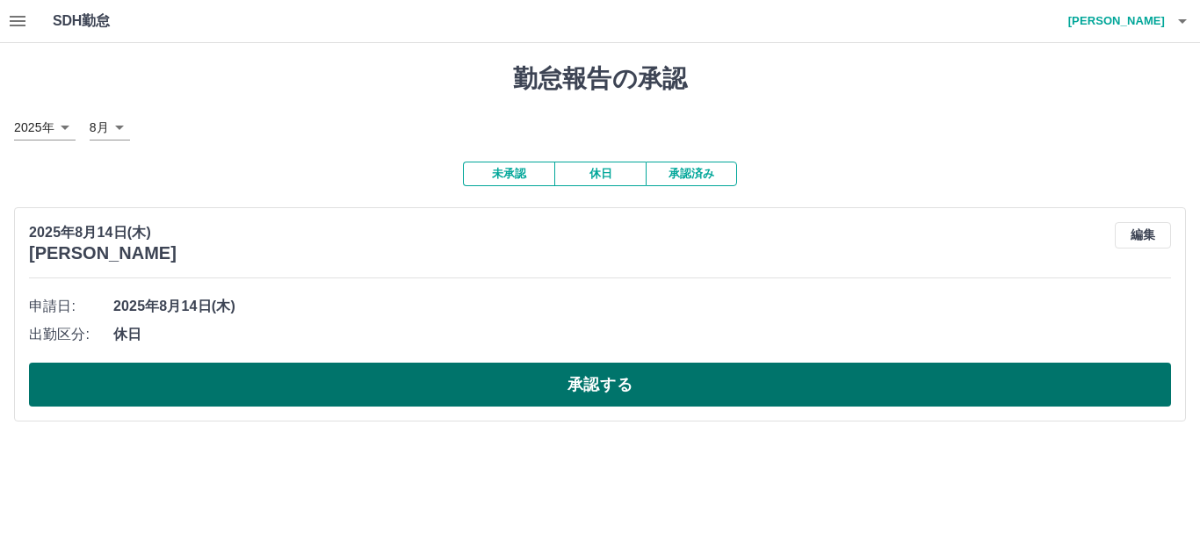
click at [253, 384] on button "承認する" at bounding box center [600, 385] width 1142 height 44
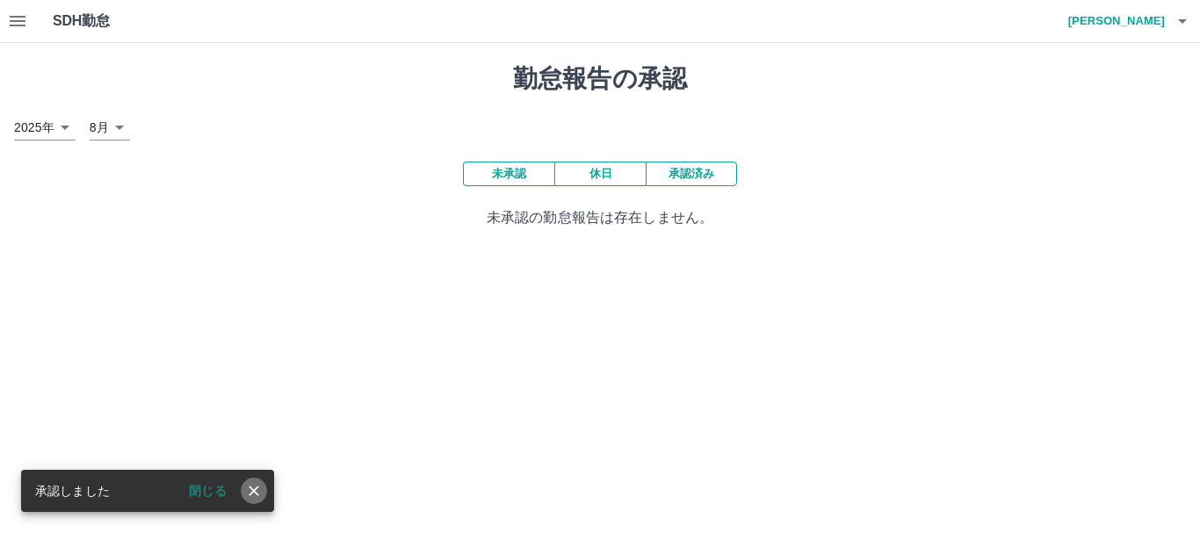
click at [255, 483] on icon "close" at bounding box center [254, 491] width 18 height 18
